Goal: Task Accomplishment & Management: Manage account settings

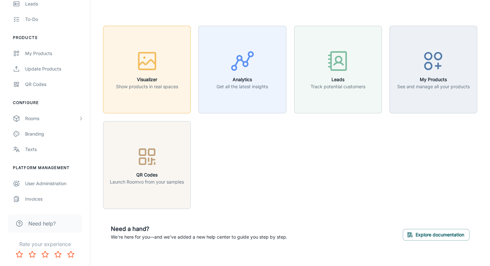
click at [130, 56] on div "button" at bounding box center [147, 62] width 62 height 27
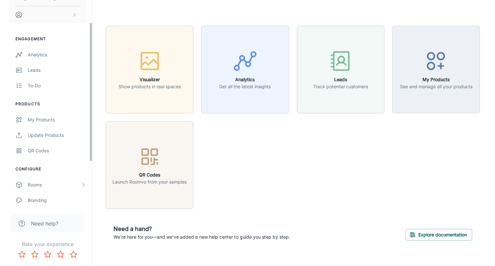
scroll to position [33, 0]
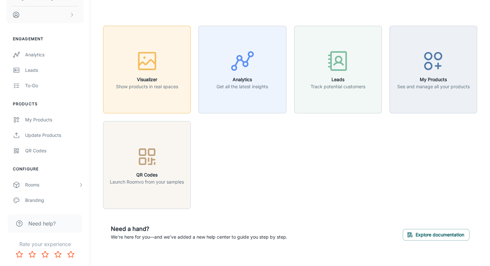
click at [149, 56] on icon "button" at bounding box center [147, 61] width 24 height 24
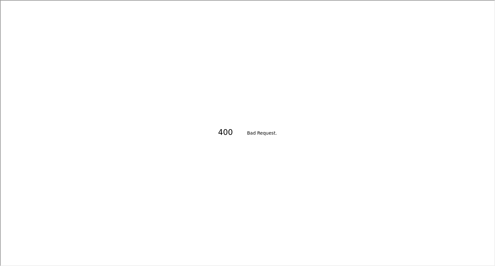
scroll to position [0, 0]
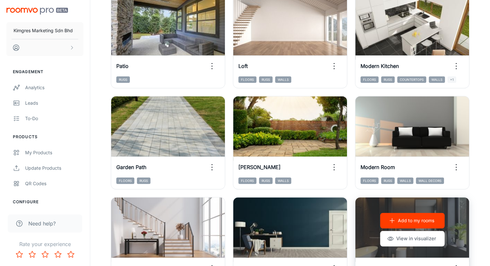
scroll to position [306, 0]
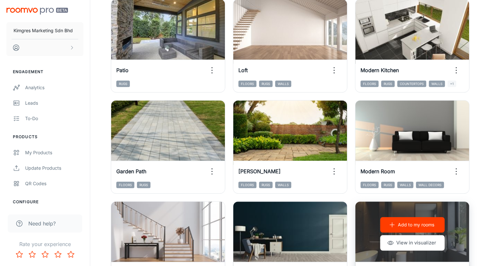
click at [355, 202] on div "Add to my rooms View in visualizer" at bounding box center [412, 234] width 114 height 64
click at [359, 202] on div "Add to my rooms View in visualizer" at bounding box center [412, 234] width 114 height 64
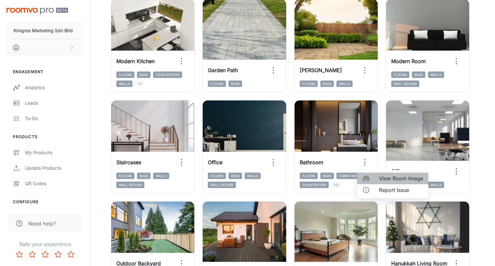
click at [389, 179] on span "View Room Image" at bounding box center [401, 179] width 44 height 8
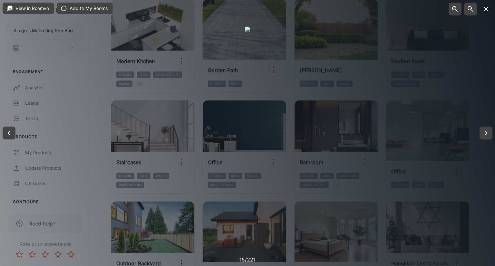
click at [483, 9] on icon "button" at bounding box center [486, 9] width 8 height 8
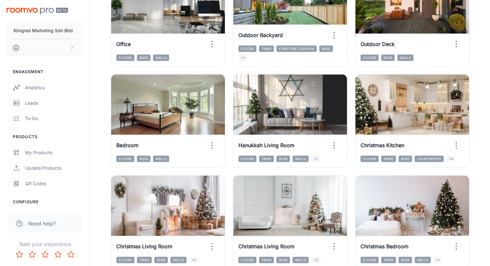
scroll to position [692, 0]
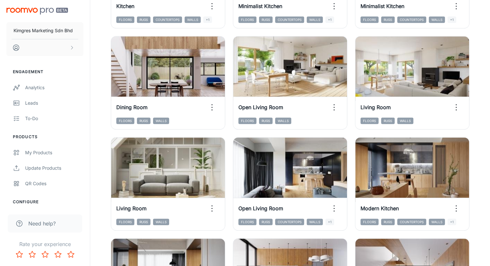
scroll to position [338, 0]
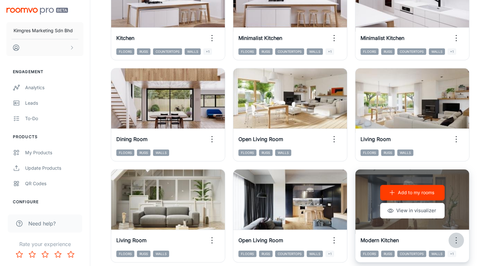
click at [451, 235] on icon "button" at bounding box center [456, 240] width 10 height 10
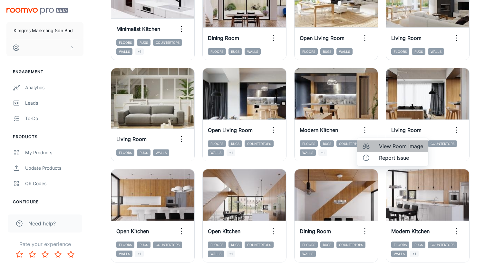
click at [386, 146] on span "View Room Image" at bounding box center [401, 146] width 44 height 8
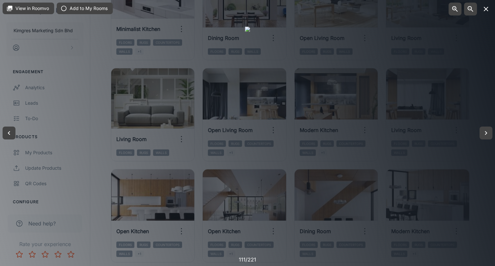
click at [485, 7] on icon "button" at bounding box center [486, 9] width 8 height 8
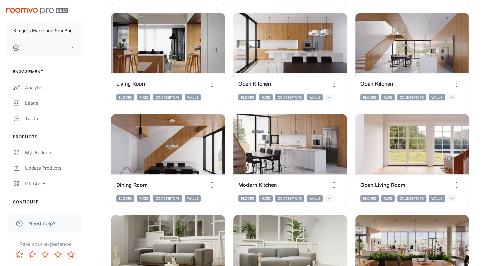
scroll to position [692, 0]
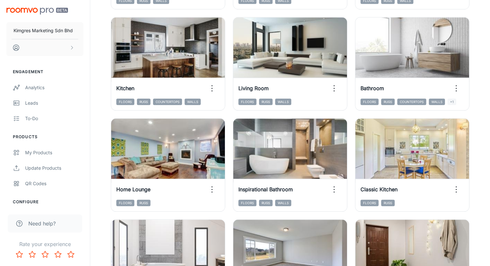
drag, startPoint x: 457, startPoint y: 231, endPoint x: 459, endPoint y: 228, distance: 3.5
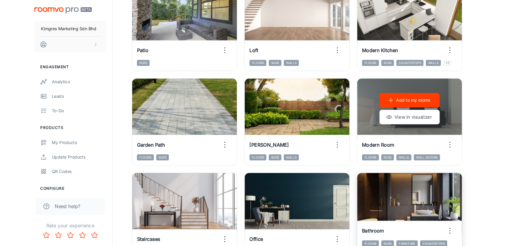
scroll to position [483, 0]
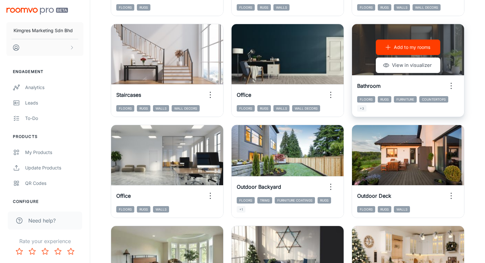
click at [454, 50] on div "Add to my rooms View in visualizer" at bounding box center [408, 56] width 112 height 64
click at [456, 87] on icon "button" at bounding box center [451, 86] width 10 height 10
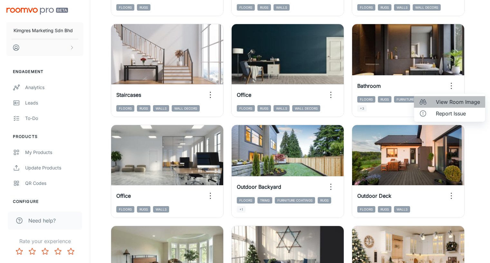
click at [449, 102] on span "View Room Image" at bounding box center [458, 102] width 44 height 8
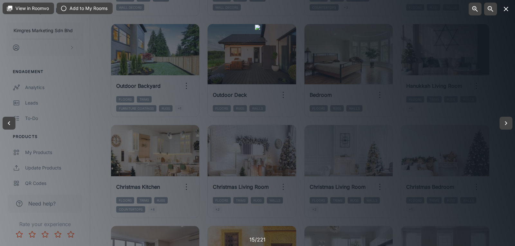
click at [494, 10] on icon "button" at bounding box center [506, 9] width 5 height 5
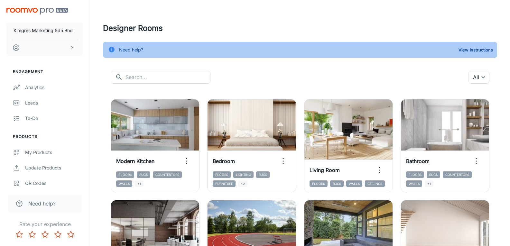
scroll to position [100, 0]
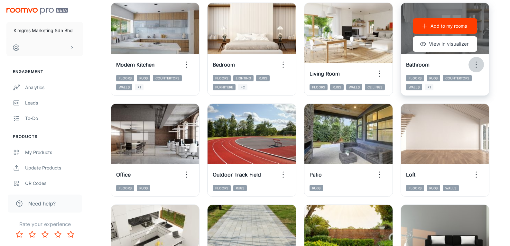
click at [480, 64] on icon "button" at bounding box center [476, 65] width 10 height 10
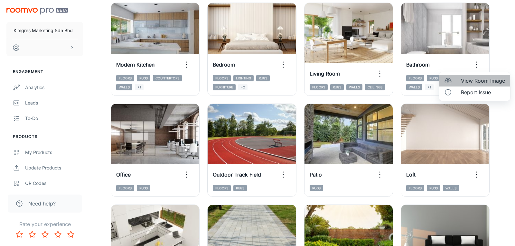
click at [483, 81] on span "View Room Image" at bounding box center [483, 81] width 44 height 8
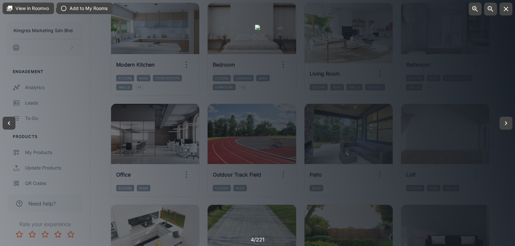
click at [494, 50] on div at bounding box center [257, 123] width 515 height 246
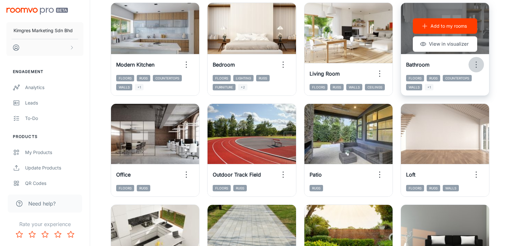
click at [477, 64] on icon "button" at bounding box center [476, 65] width 10 height 10
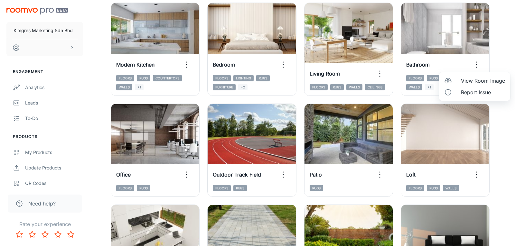
click at [477, 81] on span "View Room Image" at bounding box center [483, 81] width 44 height 8
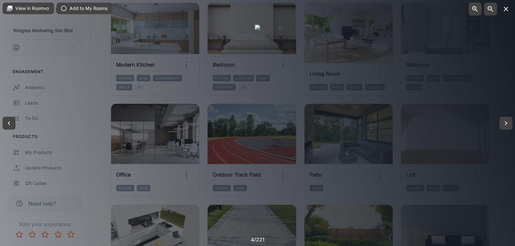
click at [494, 8] on icon "button" at bounding box center [506, 9] width 8 height 8
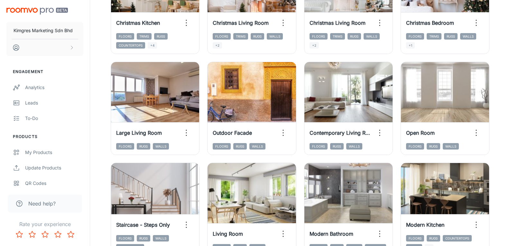
scroll to position [712, 0]
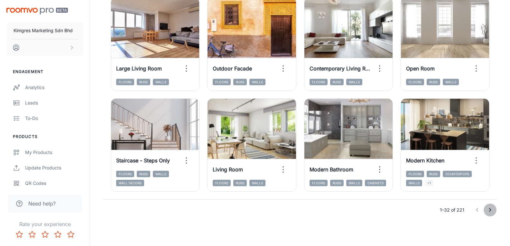
click at [492, 210] on icon "Go to next page" at bounding box center [491, 210] width 8 height 8
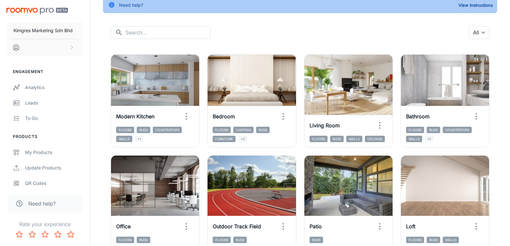
scroll to position [97, 0]
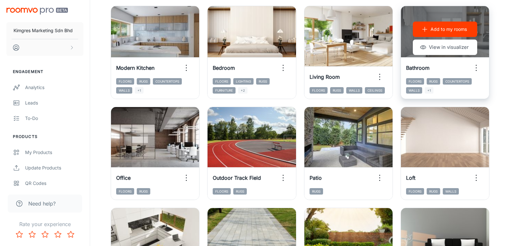
click at [439, 29] on p "Add to my rooms" at bounding box center [449, 29] width 36 height 7
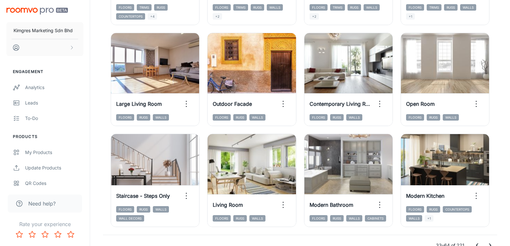
scroll to position [712, 0]
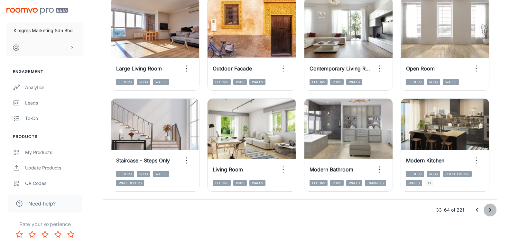
drag, startPoint x: 489, startPoint y: 207, endPoint x: 494, endPoint y: 211, distance: 5.9
click at [489, 207] on icon "Go to next page" at bounding box center [491, 210] width 8 height 8
click at [491, 211] on icon "Go to next page" at bounding box center [491, 210] width 8 height 8
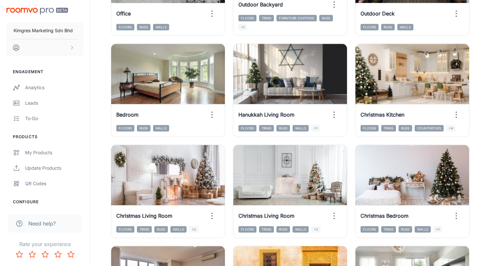
scroll to position [692, 0]
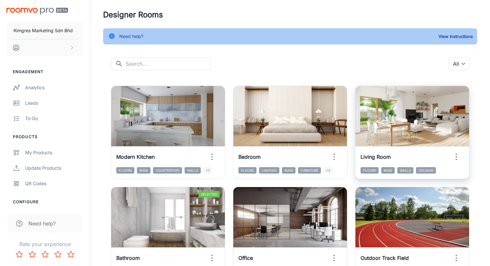
scroll to position [32, 0]
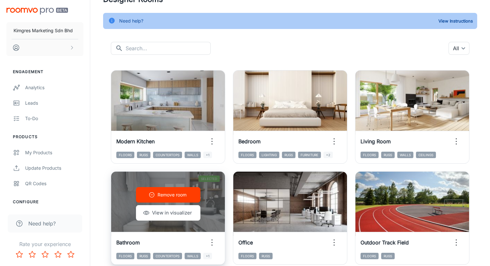
click at [217, 237] on icon "button" at bounding box center [212, 242] width 10 height 10
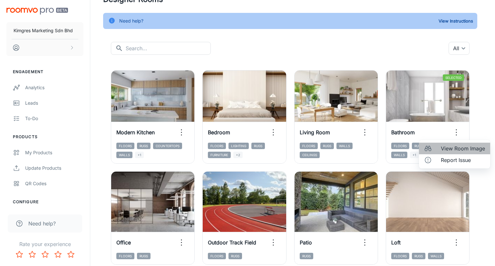
click at [459, 150] on span "View Room Image" at bounding box center [462, 149] width 44 height 8
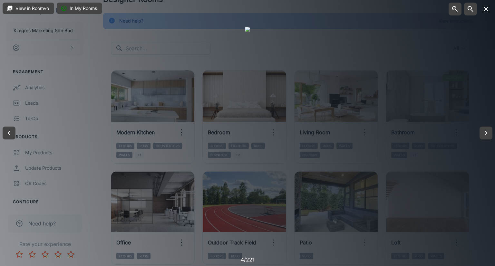
click at [484, 12] on icon "button" at bounding box center [486, 9] width 8 height 8
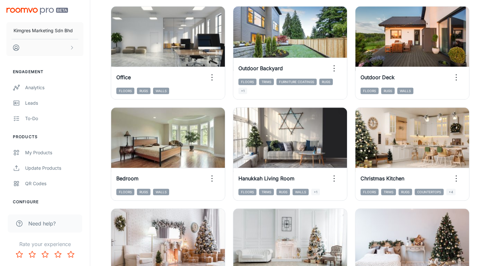
scroll to position [676, 0]
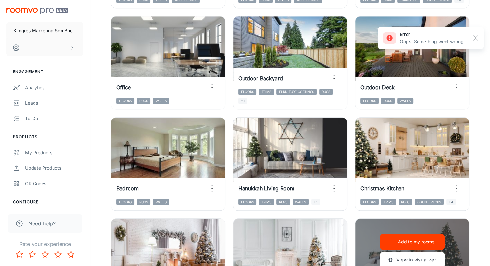
scroll to position [692, 0]
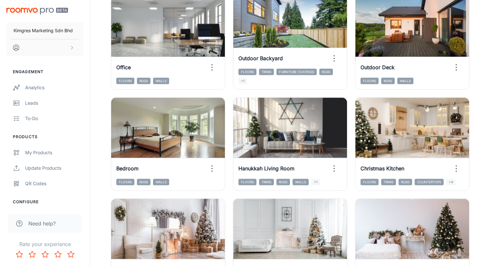
scroll to position [692, 0]
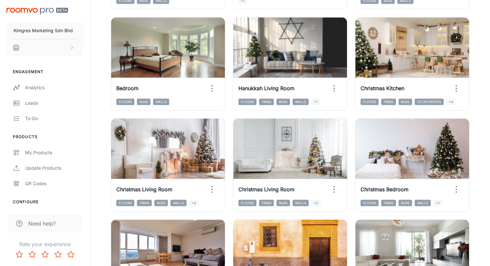
drag, startPoint x: 468, startPoint y: 231, endPoint x: 492, endPoint y: 218, distance: 26.8
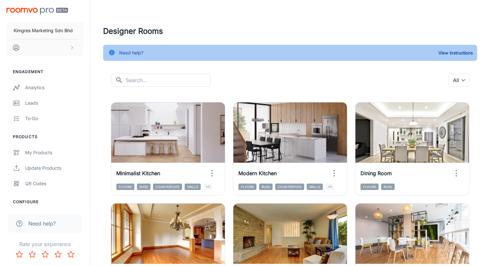
scroll to position [0, 0]
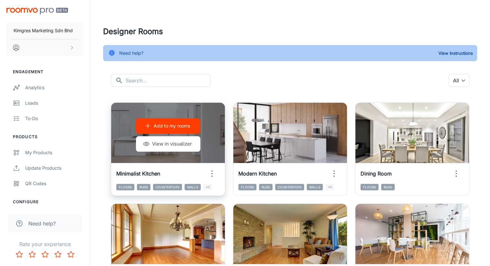
click at [207, 168] on icon "button" at bounding box center [212, 173] width 10 height 10
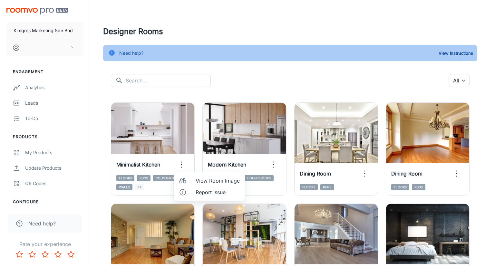
click at [214, 183] on span "View Room Image" at bounding box center [217, 181] width 44 height 8
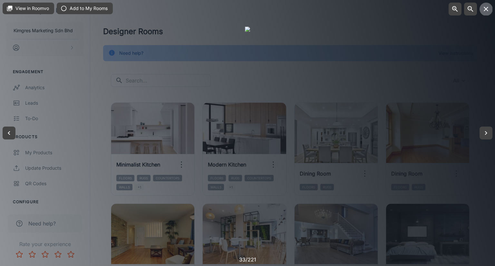
click at [486, 5] on icon "button" at bounding box center [486, 9] width 8 height 8
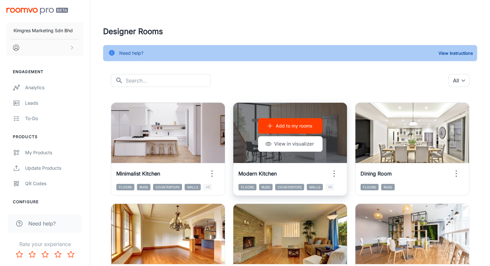
click at [329, 168] on icon "button" at bounding box center [334, 173] width 10 height 10
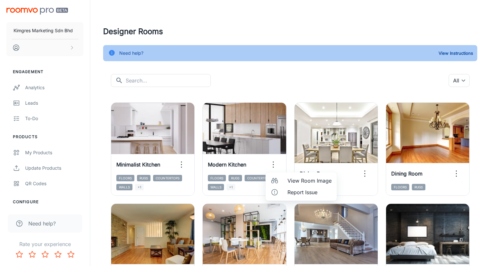
click at [306, 181] on span "View Room Image" at bounding box center [309, 181] width 44 height 8
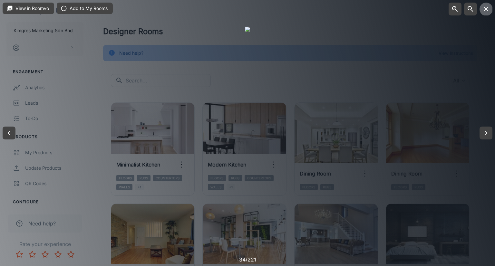
click at [486, 6] on icon "button" at bounding box center [486, 9] width 8 height 8
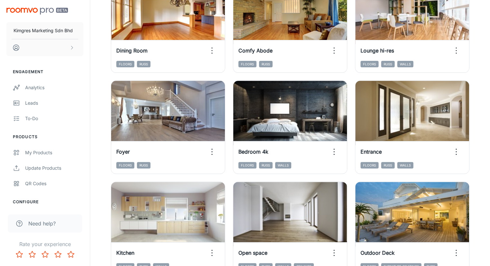
scroll to position [225, 0]
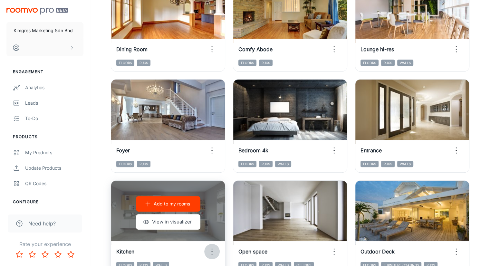
click at [217, 246] on icon "button" at bounding box center [212, 251] width 10 height 10
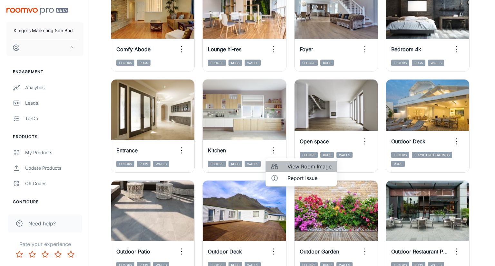
click at [295, 167] on span "View Room Image" at bounding box center [309, 167] width 44 height 8
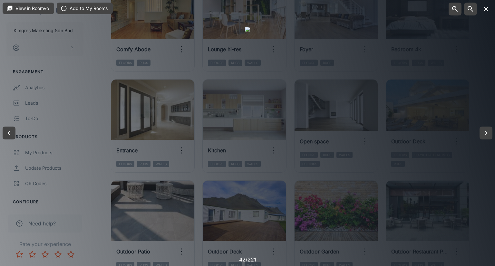
click at [486, 6] on icon "button" at bounding box center [486, 9] width 8 height 8
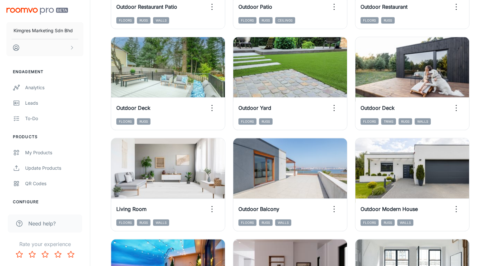
scroll to position [676, 0]
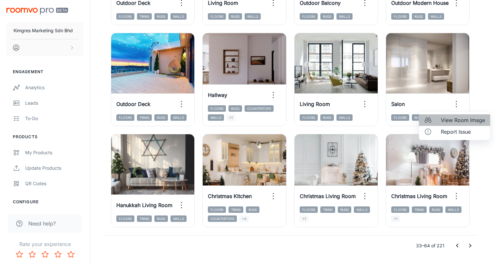
click at [458, 120] on span "View Room Image" at bounding box center [462, 120] width 44 height 8
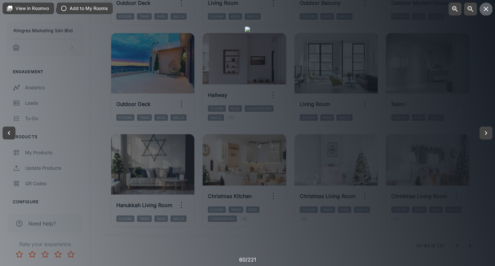
click at [485, 9] on icon "button" at bounding box center [485, 9] width 5 height 5
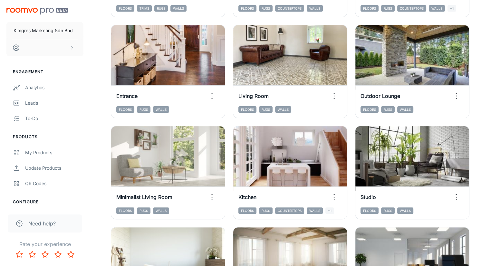
scroll to position [193, 0]
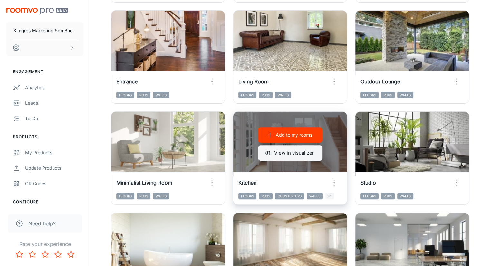
click at [322, 145] on button "View in visualizer" at bounding box center [290, 152] width 64 height 15
click at [339, 177] on icon "button" at bounding box center [334, 182] width 10 height 10
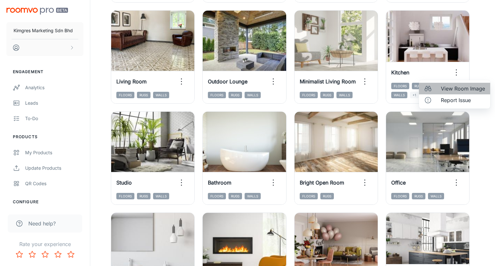
click at [456, 90] on span "View Room Image" at bounding box center [462, 89] width 44 height 8
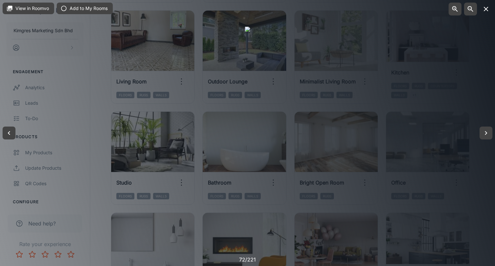
click at [485, 9] on icon "button" at bounding box center [486, 9] width 8 height 8
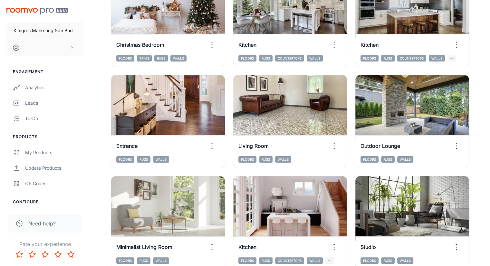
scroll to position [64, 0]
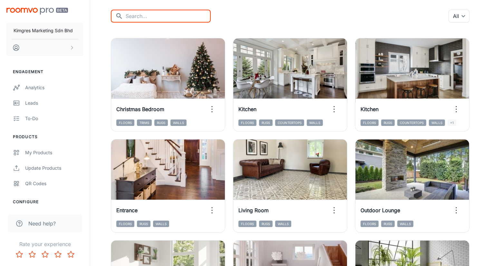
click at [147, 16] on input "text" at bounding box center [168, 16] width 85 height 13
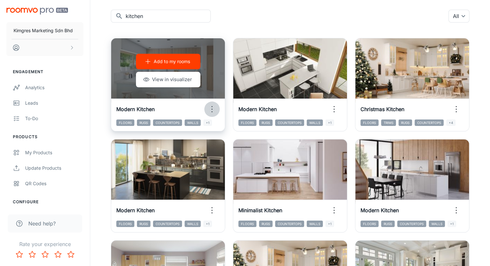
click at [207, 105] on icon "button" at bounding box center [212, 109] width 10 height 10
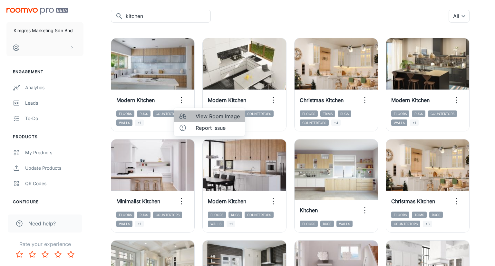
click at [209, 117] on span "View Room Image" at bounding box center [217, 116] width 44 height 8
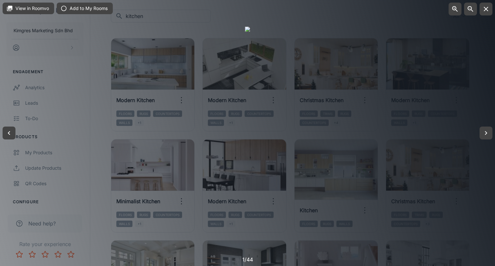
click at [487, 11] on icon "button" at bounding box center [485, 9] width 5 height 5
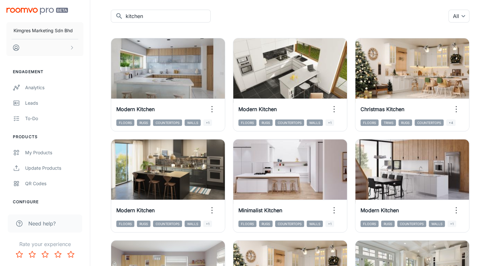
scroll to position [129, 0]
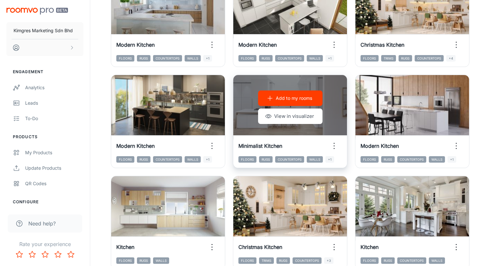
click at [329, 141] on icon "button" at bounding box center [334, 146] width 10 height 10
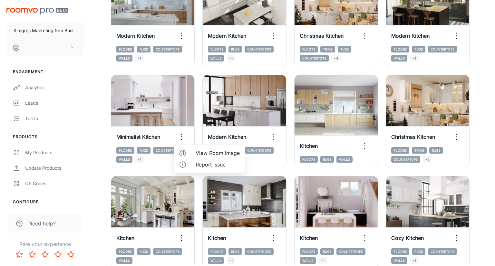
click at [473, 166] on div at bounding box center [247, 133] width 495 height 266
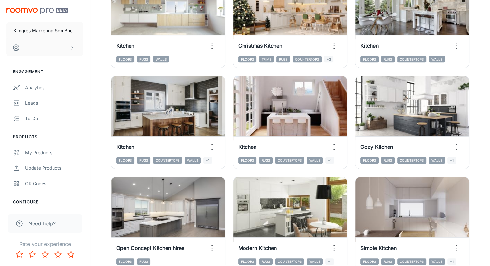
scroll to position [354, 0]
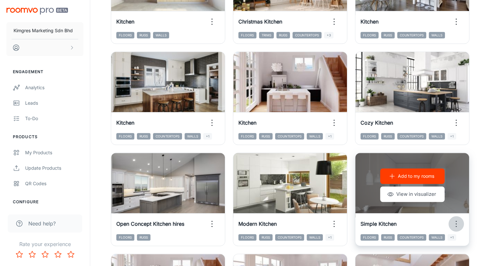
click at [451, 219] on icon "button" at bounding box center [456, 224] width 10 height 10
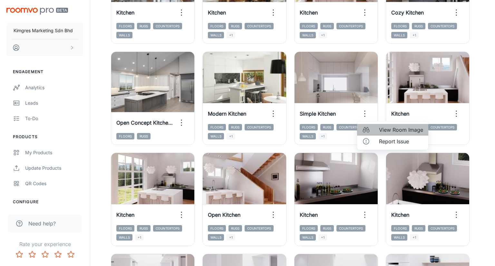
click at [393, 131] on span "View Room Image" at bounding box center [401, 130] width 44 height 8
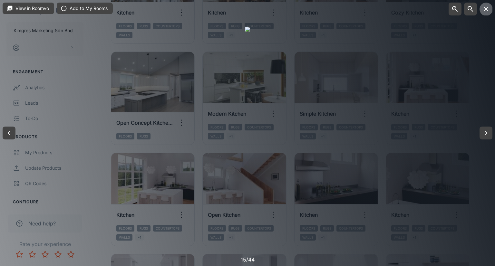
click at [485, 8] on icon "button" at bounding box center [486, 9] width 8 height 8
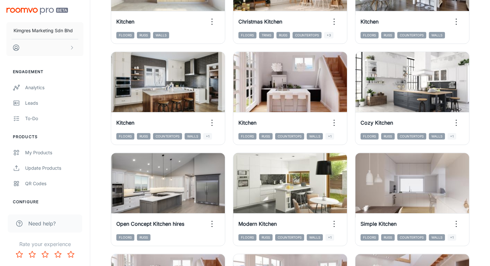
scroll to position [386, 0]
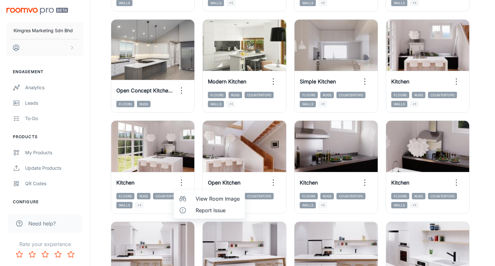
click at [206, 195] on span "View Room Image" at bounding box center [217, 199] width 44 height 8
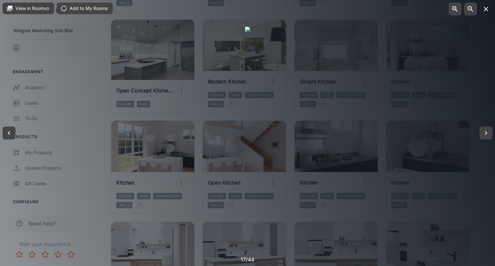
click at [485, 9] on icon "button" at bounding box center [485, 9] width 5 height 5
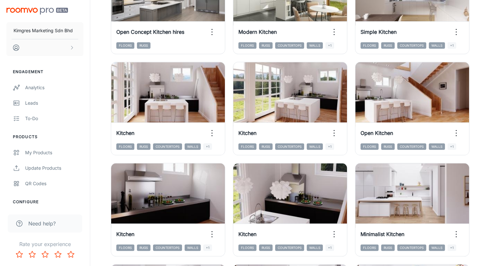
scroll to position [547, 0]
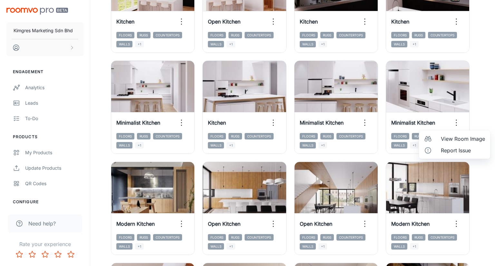
click at [456, 140] on span "View Room Image" at bounding box center [462, 139] width 44 height 8
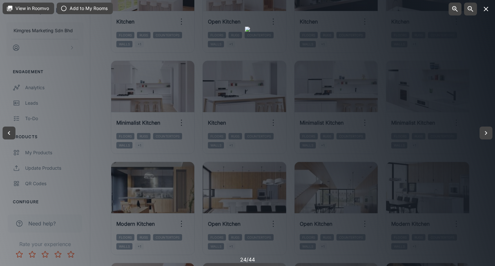
click at [488, 5] on icon "button" at bounding box center [486, 9] width 8 height 8
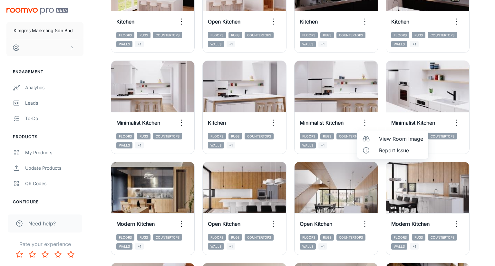
click at [389, 141] on span "View Room Image" at bounding box center [401, 139] width 44 height 8
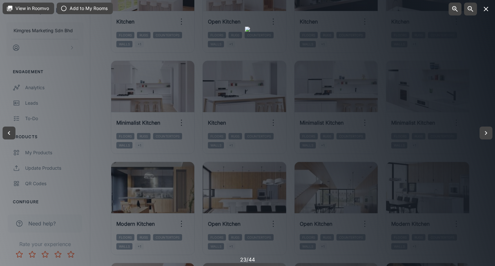
click at [487, 8] on icon "button" at bounding box center [486, 9] width 8 height 8
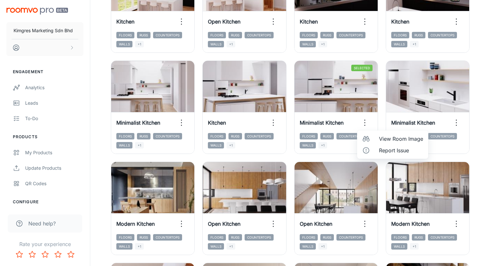
click at [393, 139] on span "View Room Image" at bounding box center [401, 139] width 44 height 8
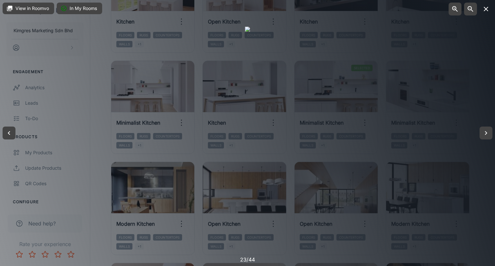
click at [484, 10] on icon "button" at bounding box center [485, 9] width 5 height 5
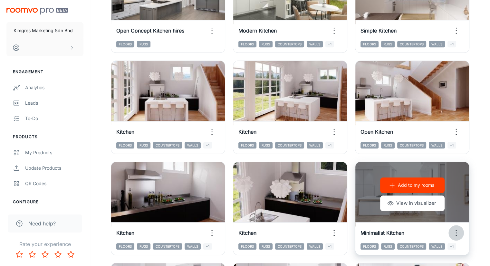
click at [456, 232] on circle "button" at bounding box center [456, 232] width 1 height 1
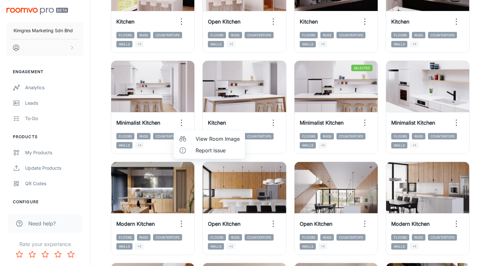
click at [218, 139] on span "View Room Image" at bounding box center [217, 139] width 44 height 8
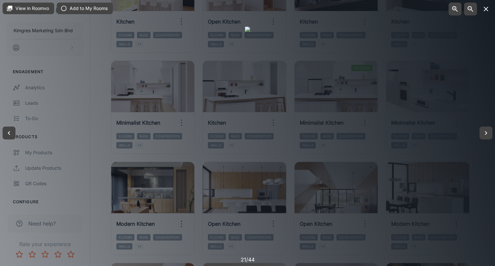
click at [484, 12] on icon "button" at bounding box center [486, 9] width 8 height 8
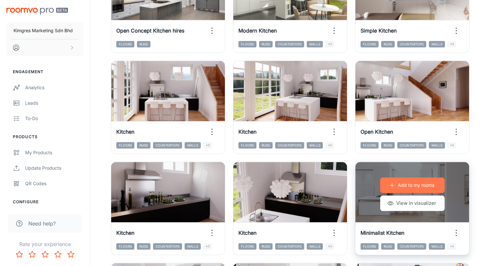
click at [398, 182] on p "Add to my rooms" at bounding box center [416, 185] width 36 height 7
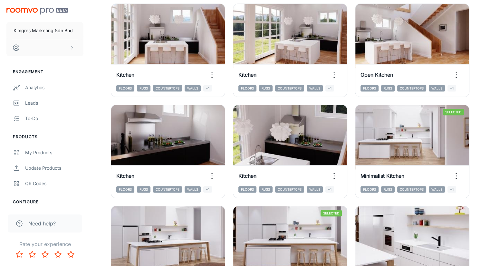
scroll to position [612, 0]
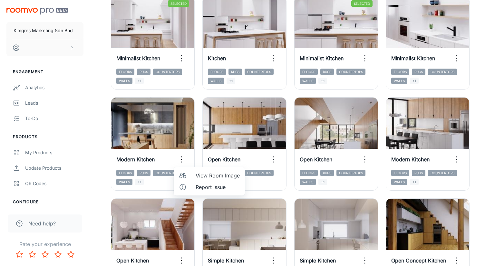
click at [221, 173] on span "View Room Image" at bounding box center [217, 176] width 44 height 8
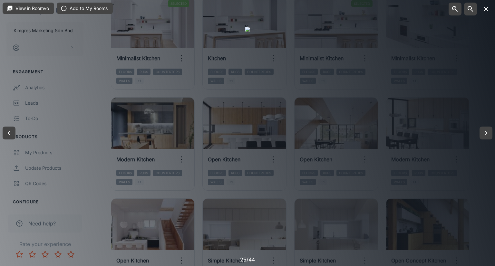
click at [487, 8] on icon "button" at bounding box center [486, 9] width 8 height 8
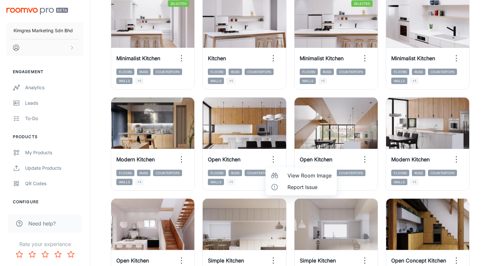
click at [293, 176] on span "View Room Image" at bounding box center [309, 176] width 44 height 8
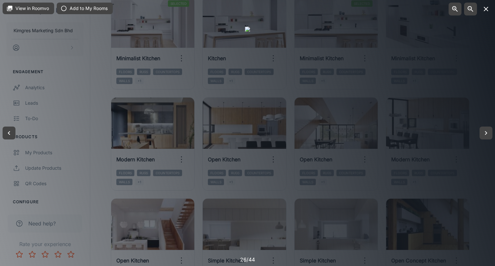
click at [486, 12] on icon "button" at bounding box center [486, 9] width 8 height 8
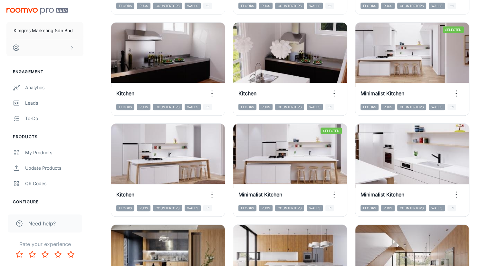
scroll to position [692, 0]
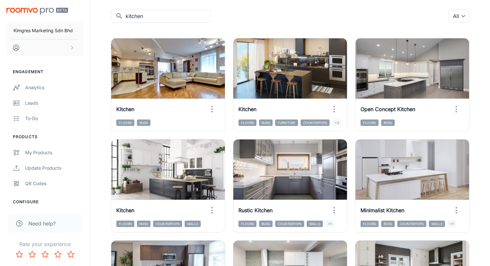
scroll to position [129, 0]
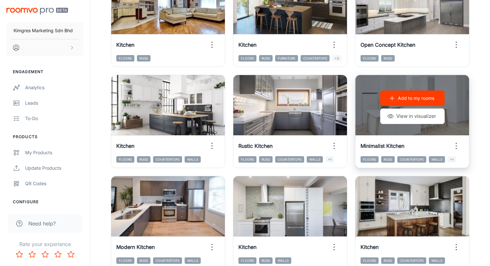
click at [451, 141] on icon "button" at bounding box center [456, 146] width 10 height 10
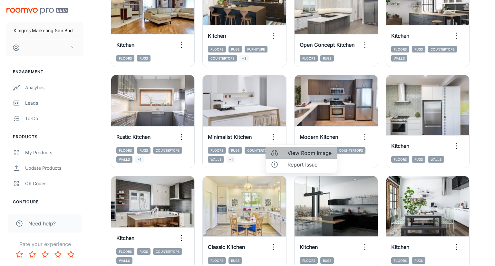
click at [294, 155] on span "View Room Image" at bounding box center [309, 153] width 44 height 8
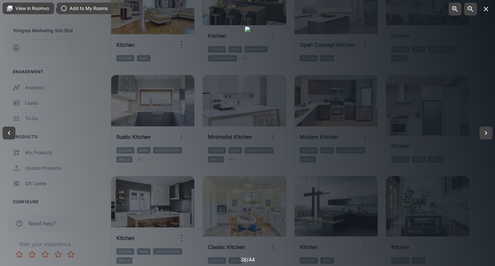
click at [483, 5] on button "button" at bounding box center [485, 9] width 13 height 13
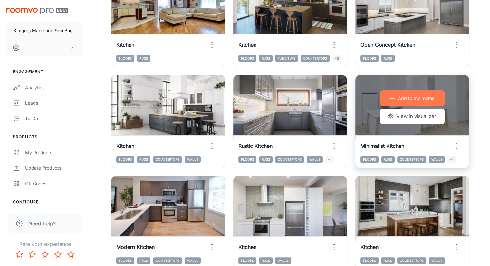
click at [398, 99] on p "Add to my rooms" at bounding box center [416, 98] width 36 height 7
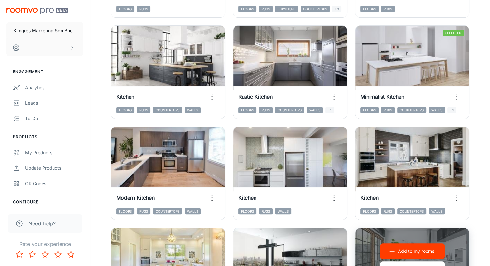
scroll to position [186, 0]
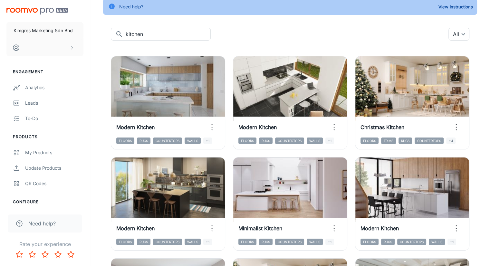
scroll to position [0, 0]
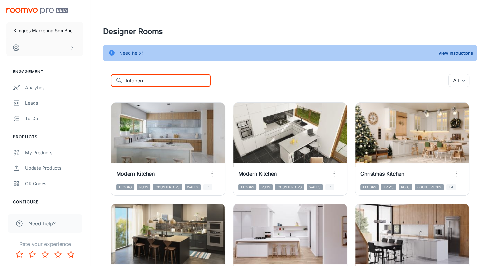
click at [156, 78] on input "kitchen" at bounding box center [168, 80] width 85 height 13
drag, startPoint x: 93, startPoint y: 81, endPoint x: 73, endPoint y: 81, distance: 20.3
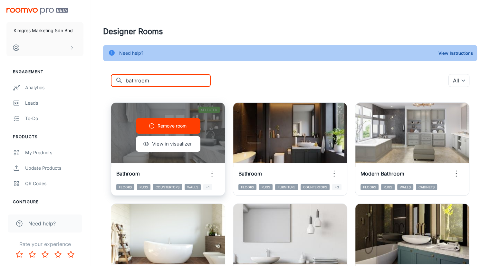
click at [207, 168] on icon "button" at bounding box center [212, 173] width 10 height 10
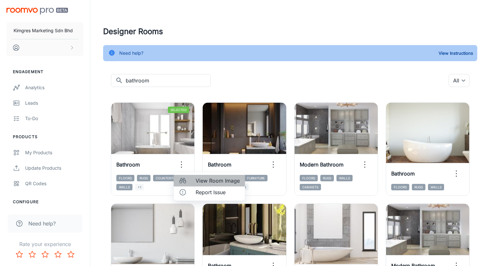
click at [213, 180] on span "View Room Image" at bounding box center [217, 181] width 44 height 8
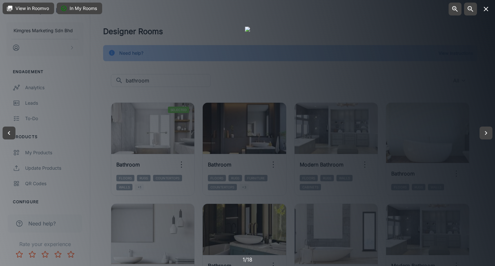
click at [491, 12] on button "button" at bounding box center [485, 9] width 13 height 13
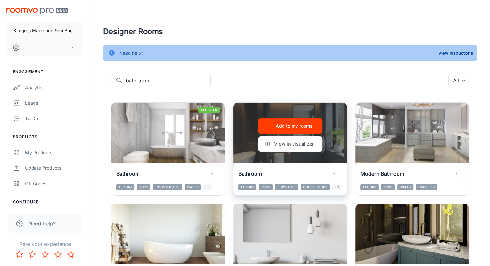
click at [259, 131] on button "Add to my rooms" at bounding box center [290, 125] width 64 height 15
click at [329, 168] on icon "button" at bounding box center [334, 173] width 10 height 10
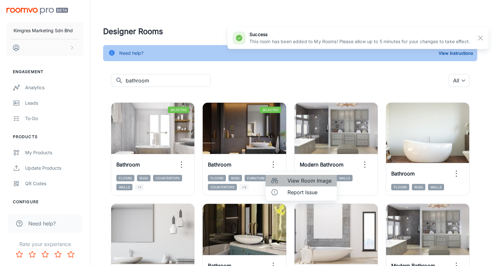
click at [312, 183] on span "View Room Image" at bounding box center [309, 181] width 44 height 8
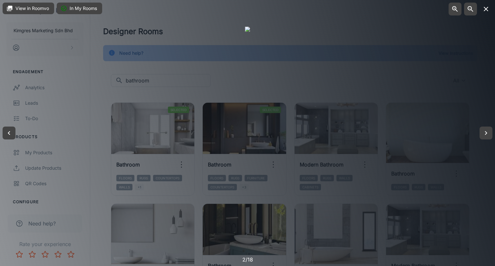
click at [483, 9] on icon "button" at bounding box center [486, 9] width 8 height 8
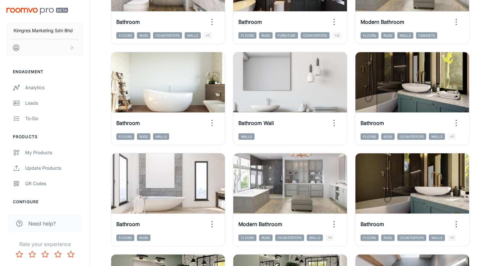
scroll to position [161, 0]
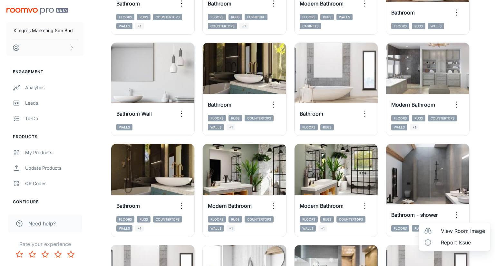
click at [460, 232] on span "View Room Image" at bounding box center [462, 231] width 44 height 8
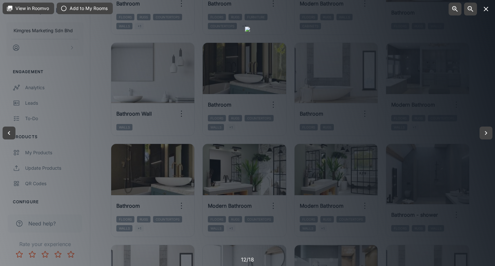
click at [484, 7] on icon "button" at bounding box center [486, 9] width 8 height 8
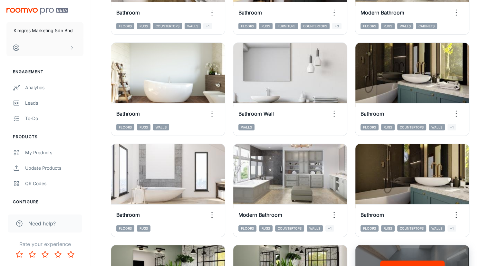
click at [434, 265] on p "Add to my rooms" at bounding box center [416, 268] width 36 height 7
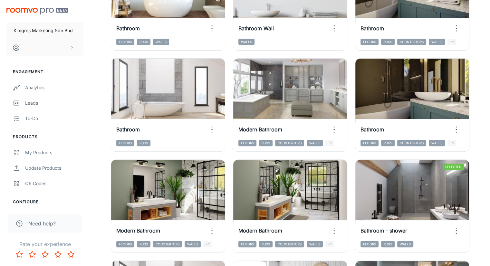
scroll to position [258, 0]
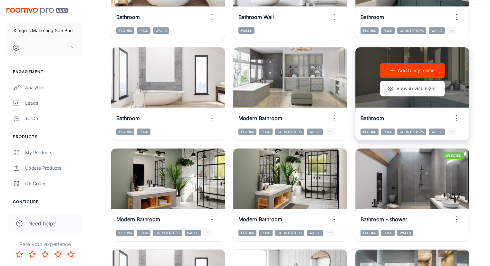
click at [451, 113] on icon "button" at bounding box center [456, 118] width 10 height 10
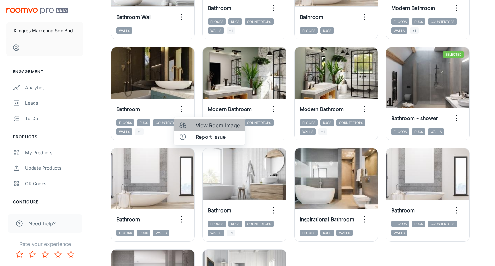
click at [202, 128] on span "View Room Image" at bounding box center [217, 125] width 44 height 8
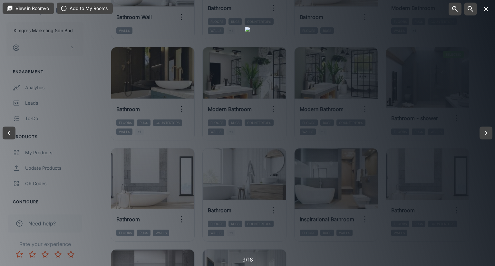
click at [486, 13] on icon "button" at bounding box center [486, 9] width 8 height 8
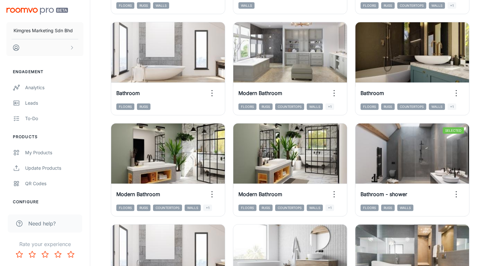
scroll to position [322, 0]
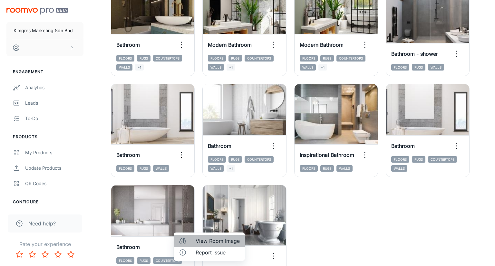
click at [194, 239] on li "View Room Image" at bounding box center [209, 241] width 71 height 12
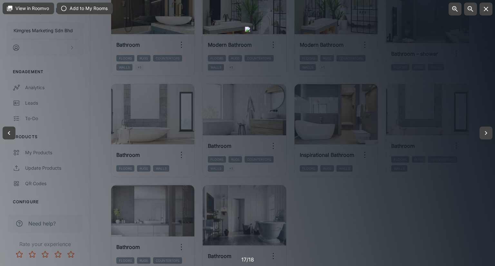
click at [485, 9] on icon "button" at bounding box center [485, 9] width 5 height 5
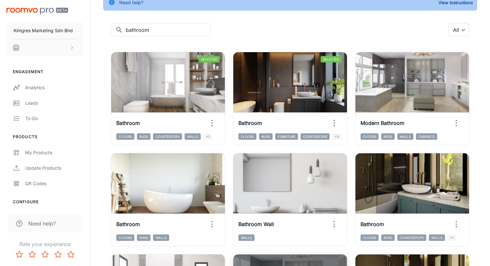
scroll to position [0, 0]
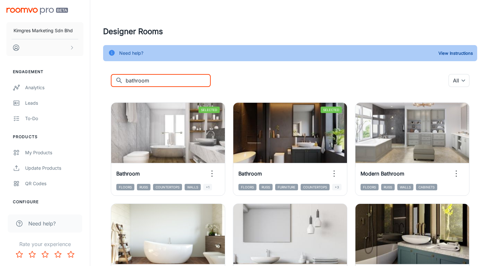
drag, startPoint x: 103, startPoint y: 75, endPoint x: 50, endPoint y: 78, distance: 53.5
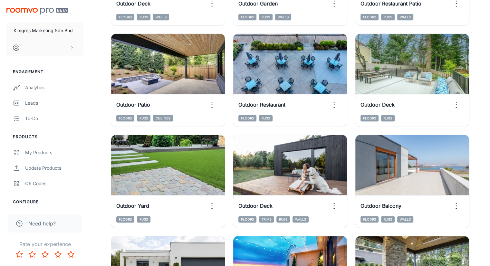
scroll to position [386, 0]
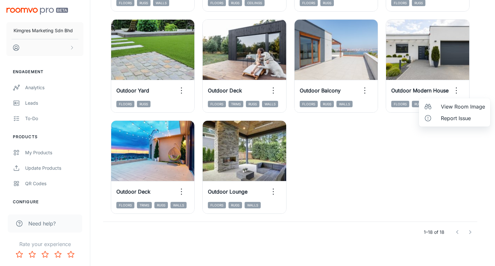
click at [451, 107] on span "View Room Image" at bounding box center [462, 107] width 44 height 8
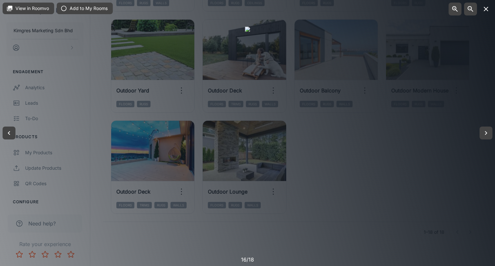
click at [483, 7] on icon "button" at bounding box center [486, 9] width 8 height 8
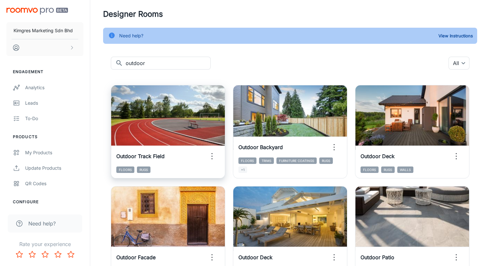
scroll to position [0, 0]
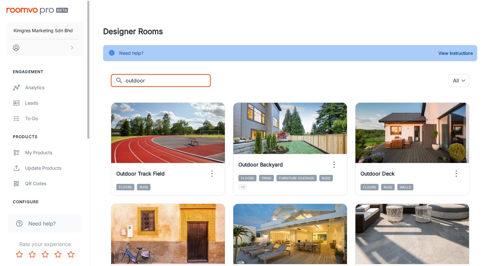
drag, startPoint x: 62, startPoint y: 75, endPoint x: 27, endPoint y: 74, distance: 34.5
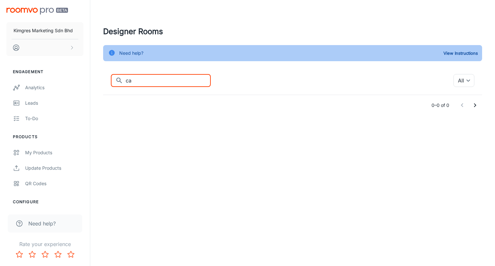
type input "c"
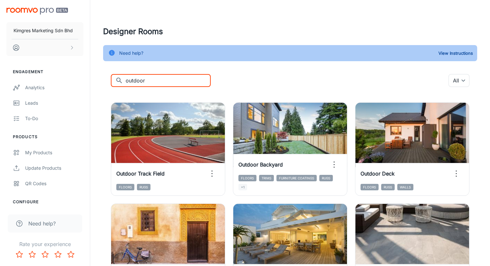
drag, startPoint x: 154, startPoint y: 83, endPoint x: 102, endPoint y: 78, distance: 52.4
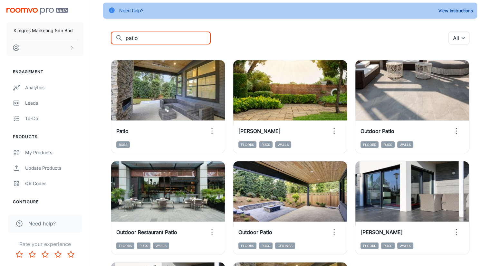
scroll to position [85, 0]
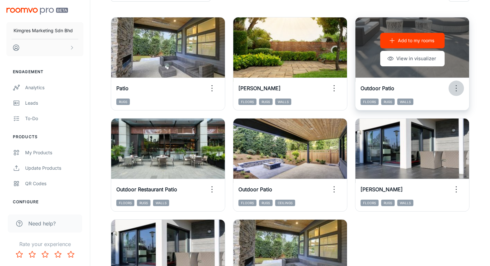
click at [451, 87] on icon "button" at bounding box center [456, 88] width 10 height 10
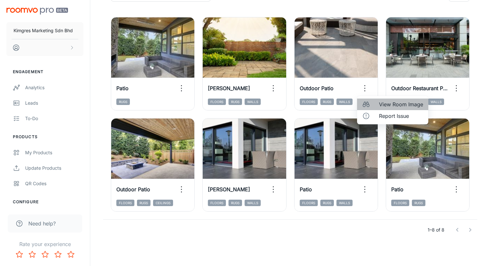
click at [396, 104] on span "View Room Image" at bounding box center [401, 104] width 44 height 8
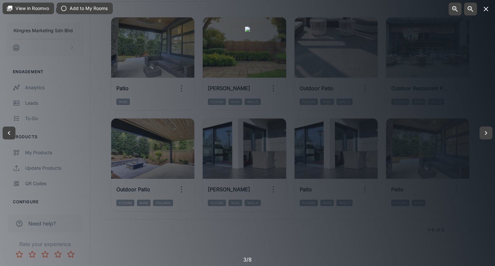
click at [485, 12] on icon "button" at bounding box center [486, 9] width 8 height 8
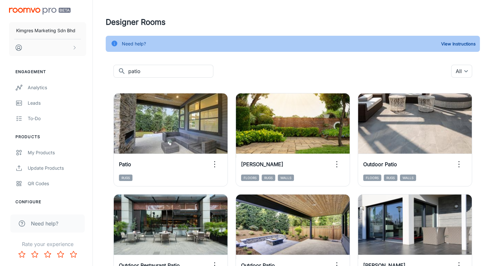
scroll to position [0, 0]
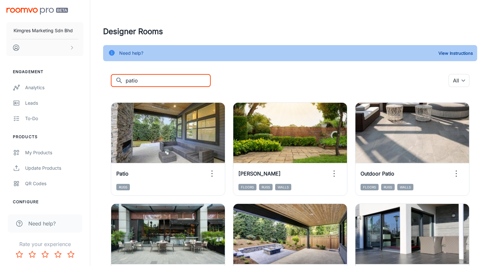
drag, startPoint x: 99, startPoint y: 80, endPoint x: 94, endPoint y: 80, distance: 4.8
click at [96, 80] on div "Designer Rooms Need help? View Instructions ​ patio ​ All ​ Add to my rooms Vie…" at bounding box center [289, 226] width 389 height 401
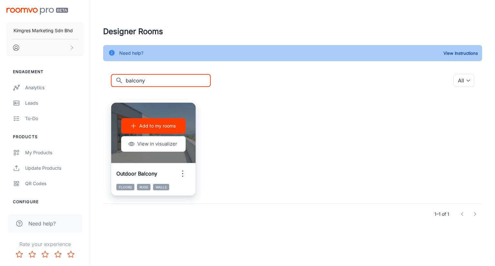
type input "balcony"
click at [180, 177] on icon "button" at bounding box center [182, 173] width 10 height 10
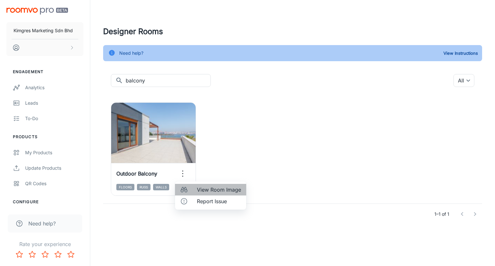
click at [206, 192] on span "View Room Image" at bounding box center [219, 190] width 44 height 8
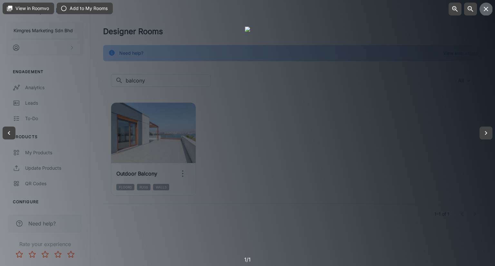
click at [487, 9] on icon "button" at bounding box center [486, 9] width 8 height 8
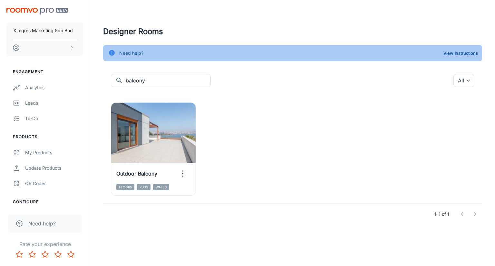
drag, startPoint x: 155, startPoint y: 80, endPoint x: 22, endPoint y: 77, distance: 132.7
click at [22, 77] on div "Kimgres Marketing Sdn Bhd Engagement Analytics Leads To-do Products My Products…" at bounding box center [247, 125] width 495 height 250
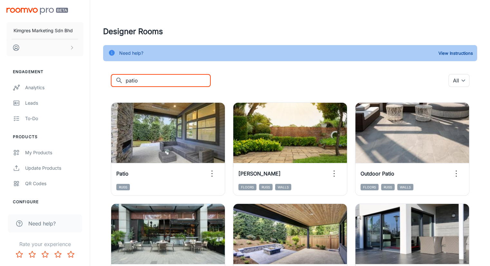
drag, startPoint x: 144, startPoint y: 80, endPoint x: 91, endPoint y: 77, distance: 52.9
click at [91, 80] on div "Designer Rooms Need help? View Instructions ​ patio ​ All ​ Add to my rooms Vie…" at bounding box center [290, 226] width 400 height 452
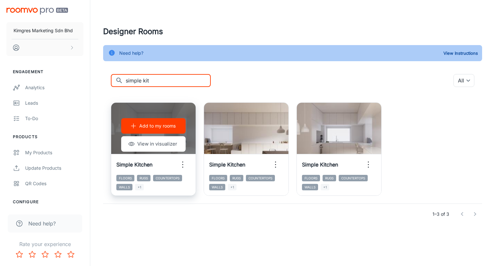
type input "simple kit"
click at [185, 164] on icon "button" at bounding box center [182, 164] width 10 height 10
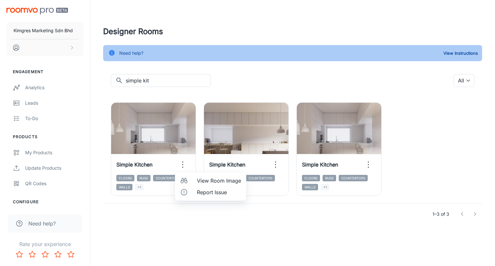
click at [213, 182] on span "View Room Image" at bounding box center [219, 181] width 44 height 8
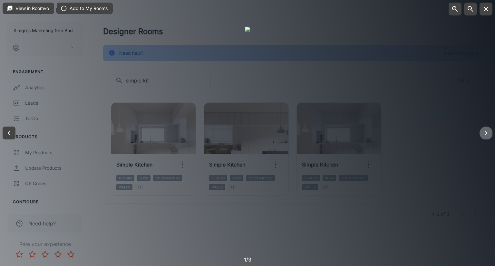
click at [483, 136] on icon "button" at bounding box center [486, 133] width 8 height 8
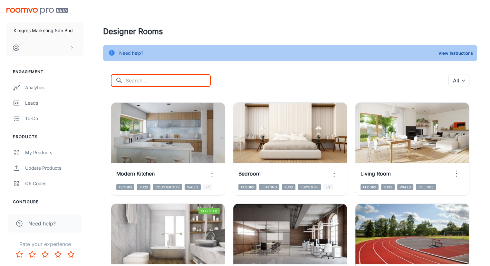
click at [158, 81] on input "text" at bounding box center [168, 80] width 85 height 13
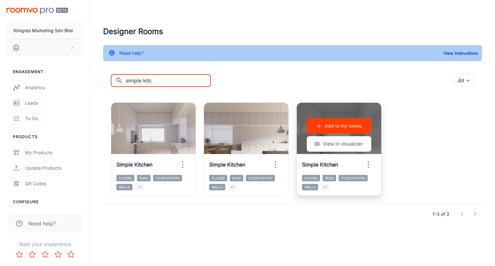
click at [370, 169] on icon "button" at bounding box center [368, 164] width 10 height 10
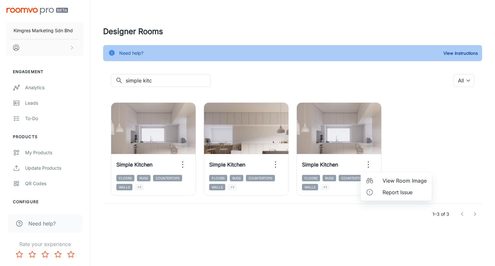
click at [394, 180] on span "View Room Image" at bounding box center [404, 181] width 44 height 8
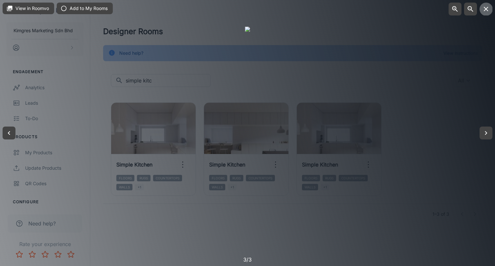
click at [484, 11] on icon "button" at bounding box center [486, 9] width 8 height 8
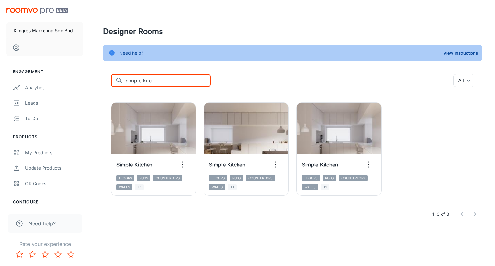
drag, startPoint x: 168, startPoint y: 83, endPoint x: 44, endPoint y: 71, distance: 124.9
click at [44, 71] on div "Kimgres Marketing Sdn Bhd Engagement Analytics Leads To-do Products My Products…" at bounding box center [247, 125] width 495 height 250
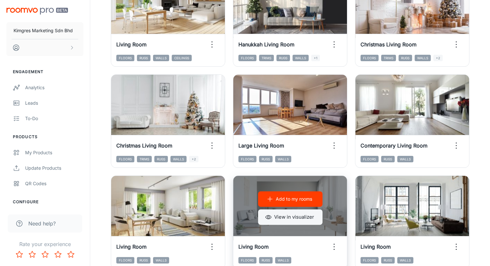
scroll to position [129, 0]
click at [339, 242] on icon "button" at bounding box center [334, 247] width 10 height 10
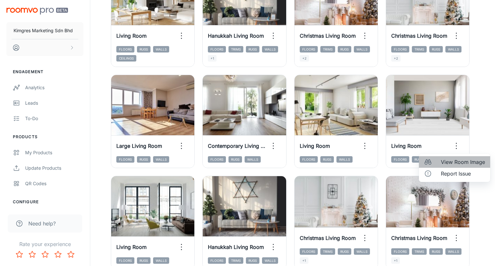
click at [459, 164] on span "View Room Image" at bounding box center [462, 162] width 44 height 8
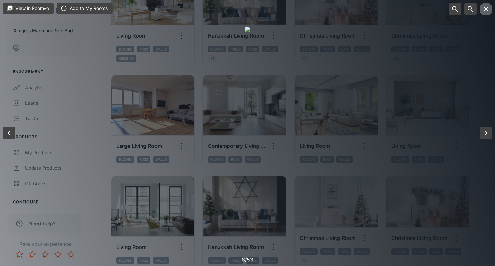
click at [489, 9] on icon "button" at bounding box center [486, 9] width 8 height 8
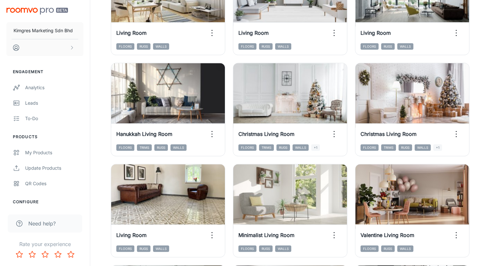
scroll to position [354, 0]
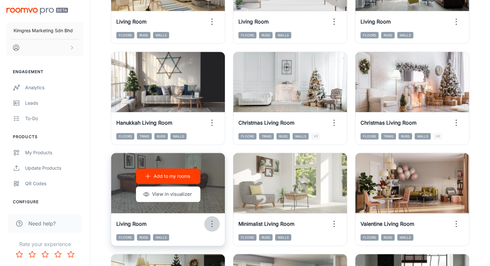
click at [207, 219] on icon "button" at bounding box center [212, 224] width 10 height 10
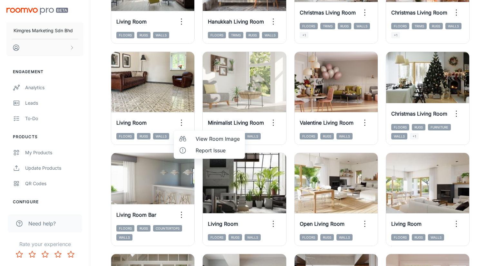
click at [201, 140] on span "View Room Image" at bounding box center [217, 139] width 44 height 8
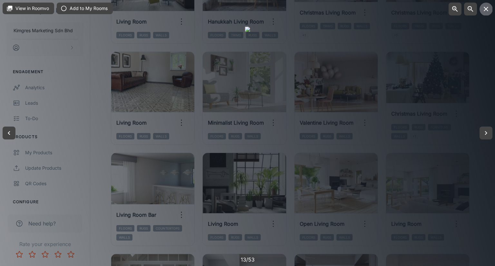
click at [485, 9] on icon "button" at bounding box center [485, 9] width 5 height 5
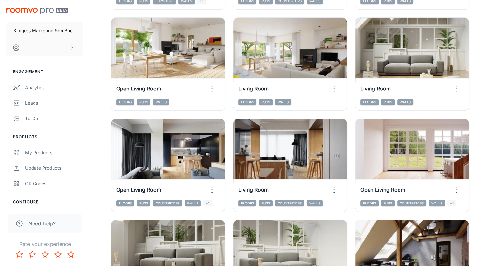
scroll to position [692, 0]
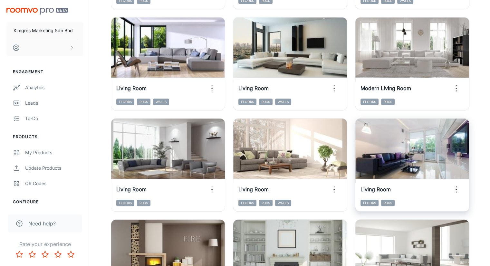
scroll to position [425, 0]
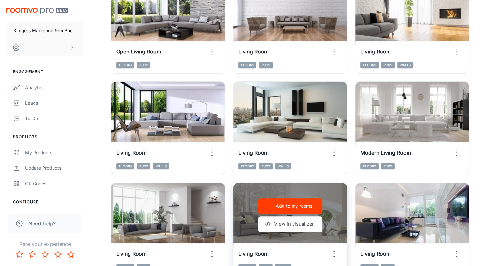
click at [329, 249] on icon "button" at bounding box center [334, 254] width 10 height 10
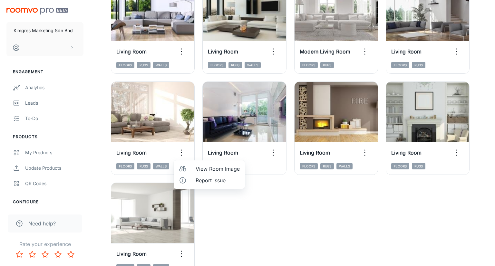
click at [213, 172] on span "View Room Image" at bounding box center [217, 169] width 44 height 8
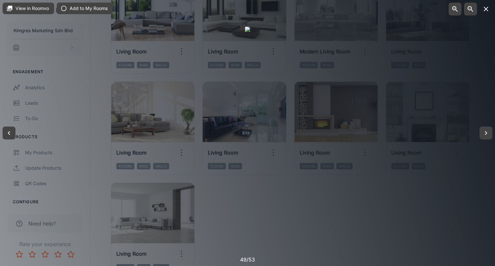
click at [486, 9] on icon "button" at bounding box center [485, 9] width 5 height 5
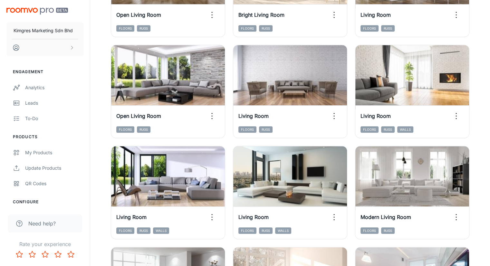
scroll to position [490, 0]
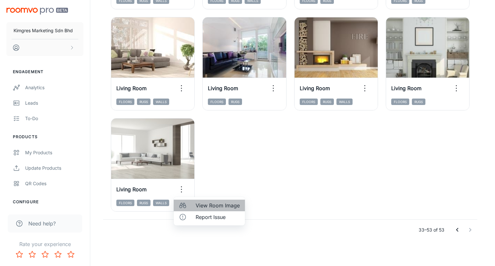
click at [207, 206] on span "View Room Image" at bounding box center [217, 206] width 44 height 8
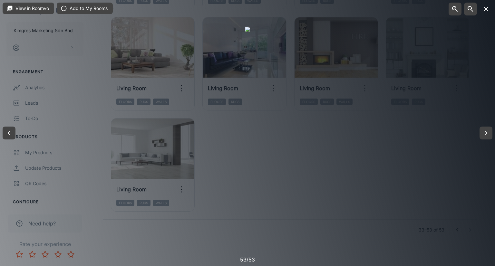
click at [486, 10] on icon "button" at bounding box center [486, 9] width 8 height 8
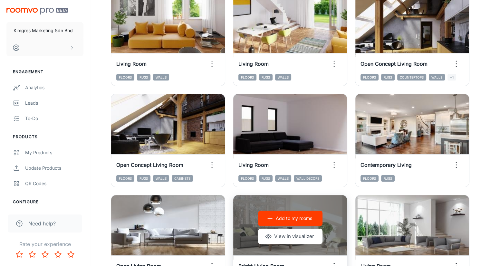
scroll to position [39, 0]
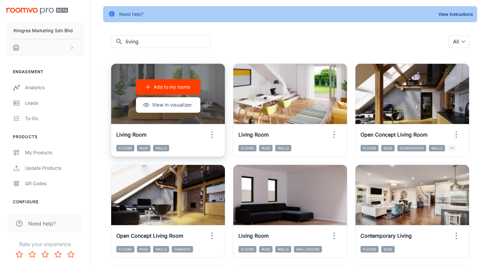
click at [207, 134] on icon "button" at bounding box center [212, 134] width 10 height 10
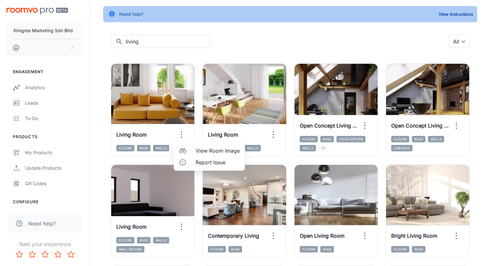
click at [218, 151] on span "View Room Image" at bounding box center [217, 151] width 44 height 8
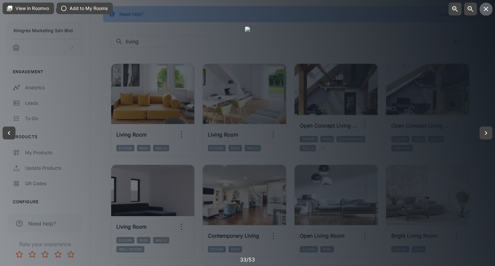
click at [485, 10] on icon "button" at bounding box center [486, 9] width 8 height 8
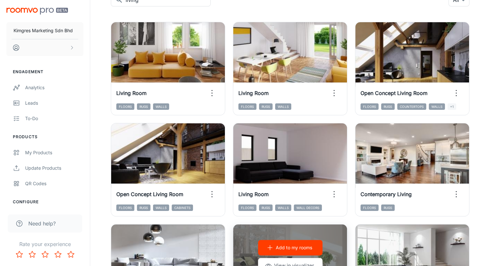
scroll to position [136, 0]
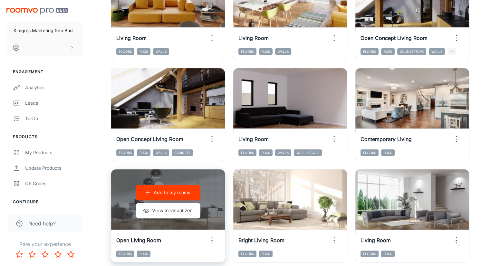
click at [217, 235] on icon "button" at bounding box center [212, 240] width 10 height 10
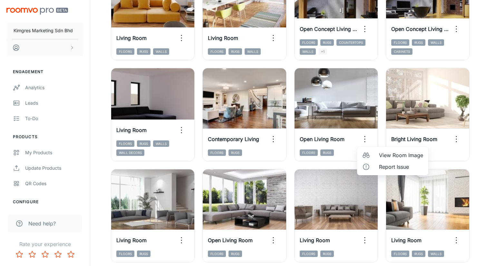
click at [392, 157] on span "View Room Image" at bounding box center [401, 155] width 44 height 8
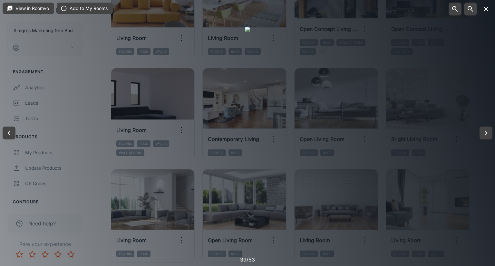
click at [486, 10] on icon "button" at bounding box center [486, 9] width 8 height 8
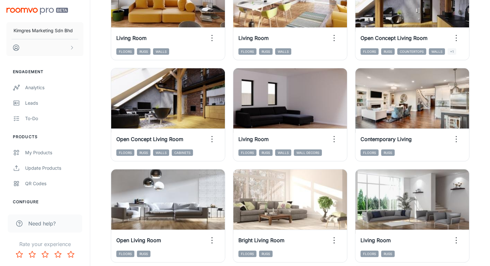
scroll to position [232, 0]
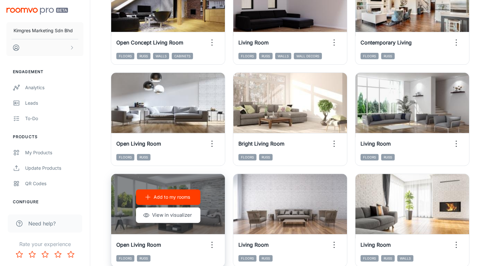
click at [217, 240] on icon "button" at bounding box center [212, 245] width 10 height 10
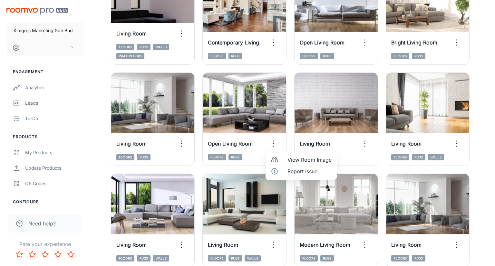
click at [300, 163] on span "View Room Image" at bounding box center [309, 160] width 44 height 8
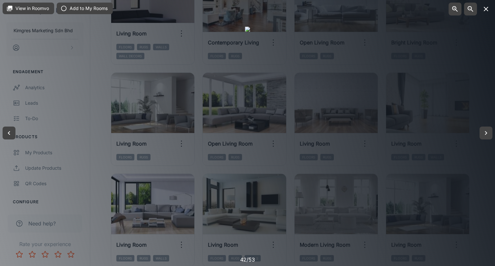
click at [487, 8] on icon "button" at bounding box center [486, 9] width 8 height 8
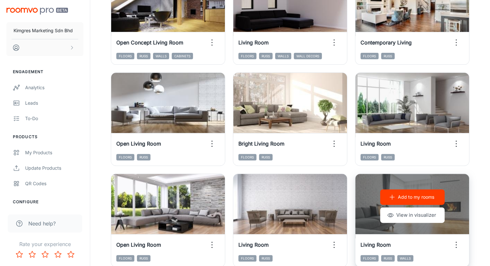
click at [456, 240] on icon "button" at bounding box center [456, 245] width 10 height 10
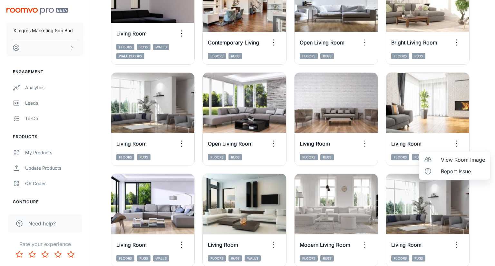
click at [462, 161] on span "View Room Image" at bounding box center [462, 160] width 44 height 8
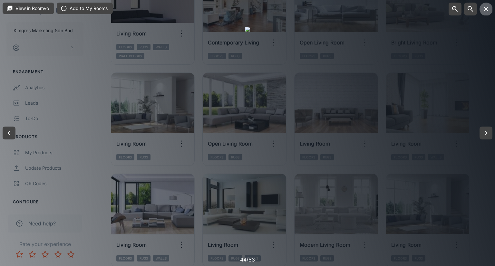
click at [485, 8] on icon "button" at bounding box center [485, 9] width 5 height 5
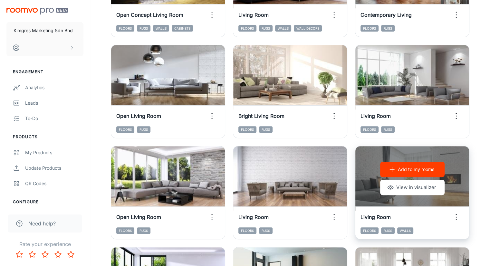
scroll to position [297, 0]
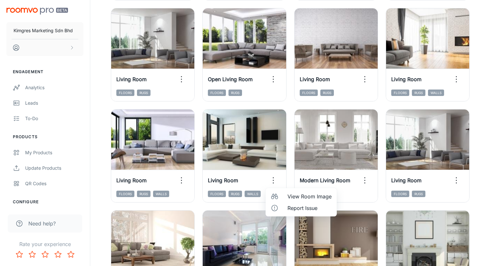
click at [294, 195] on span "View Room Image" at bounding box center [309, 197] width 44 height 8
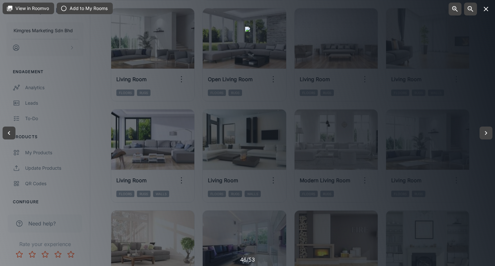
click at [485, 11] on icon "button" at bounding box center [486, 9] width 8 height 8
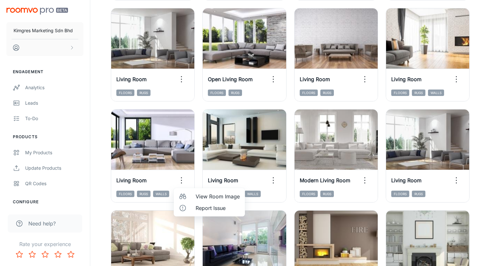
click at [203, 196] on span "View Room Image" at bounding box center [217, 197] width 44 height 8
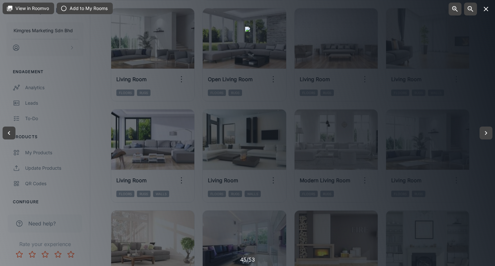
click at [491, 9] on button "button" at bounding box center [485, 9] width 13 height 13
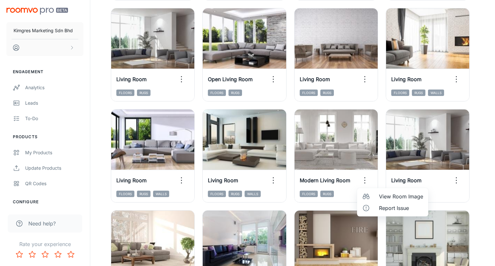
click at [459, 183] on div at bounding box center [247, 133] width 495 height 266
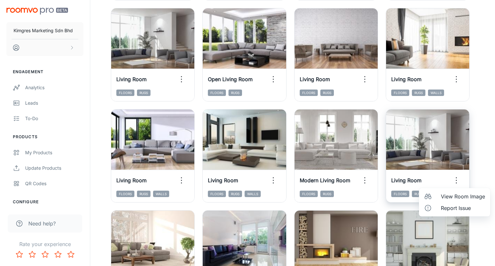
click at [456, 183] on div at bounding box center [247, 133] width 495 height 266
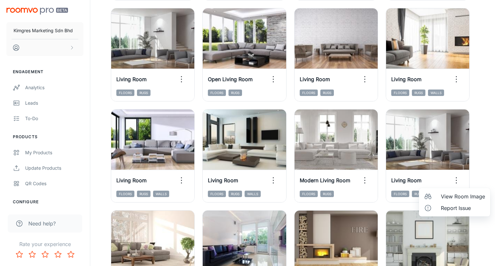
click at [458, 198] on span "View Room Image" at bounding box center [462, 197] width 44 height 8
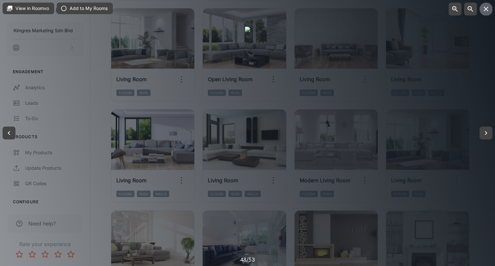
click at [487, 9] on icon "button" at bounding box center [486, 9] width 8 height 8
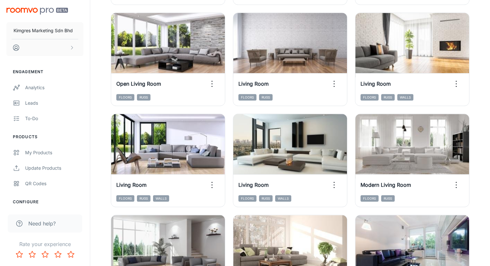
scroll to position [200, 0]
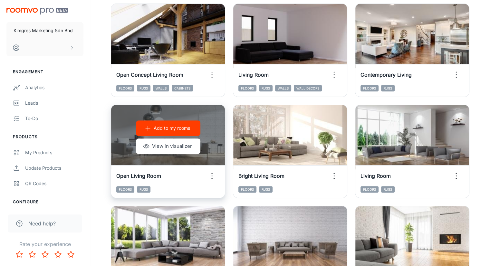
click at [190, 125] on p "Add to my rooms" at bounding box center [172, 128] width 36 height 7
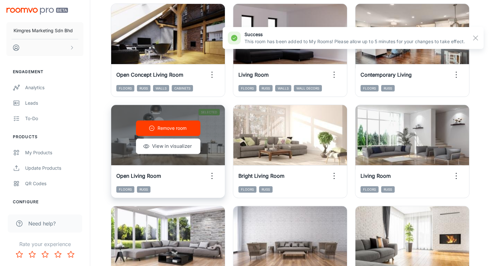
click at [217, 171] on icon "button" at bounding box center [212, 176] width 10 height 10
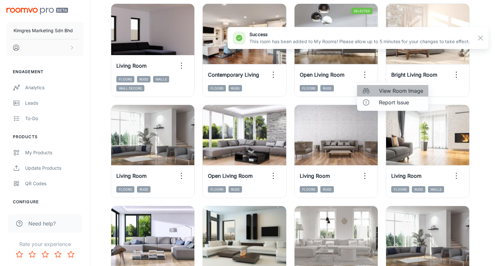
click at [392, 92] on span "View Room Image" at bounding box center [401, 91] width 44 height 8
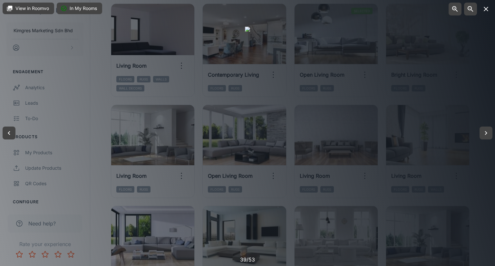
click at [481, 12] on button "button" at bounding box center [485, 9] width 13 height 13
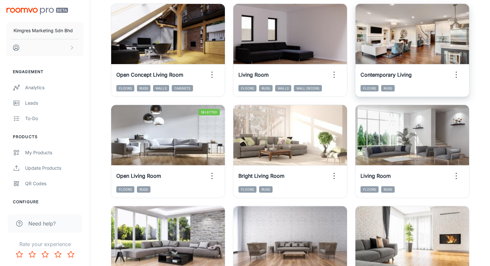
scroll to position [0, 0]
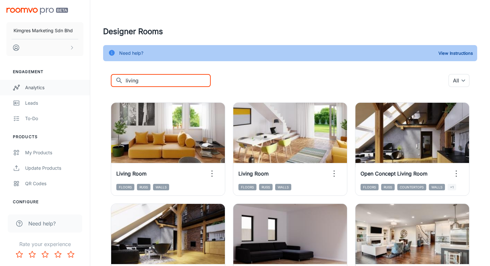
drag, startPoint x: 154, startPoint y: 79, endPoint x: 17, endPoint y: 91, distance: 137.8
type input "k"
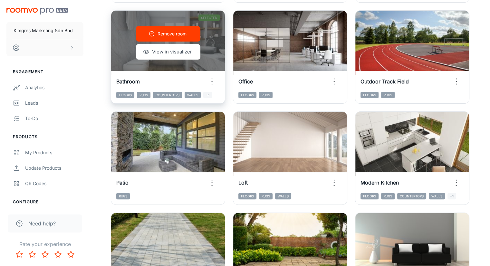
scroll to position [354, 0]
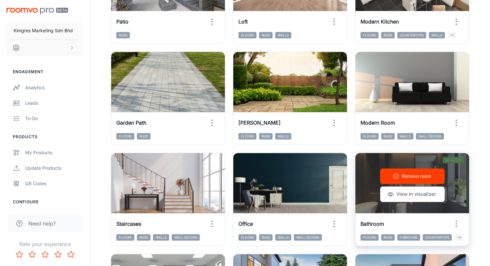
click at [402, 173] on p "Remove room" at bounding box center [416, 176] width 29 height 7
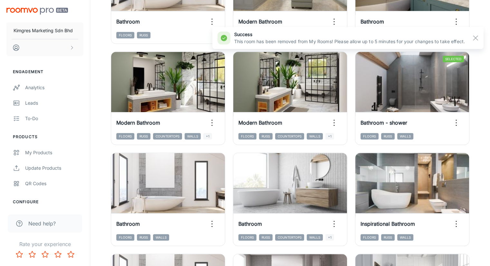
scroll to position [129, 0]
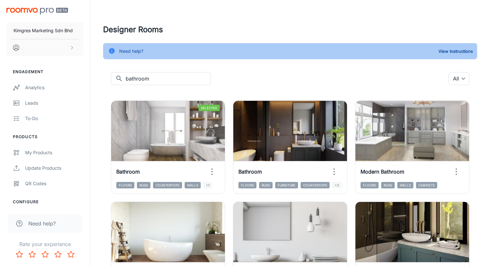
scroll to position [0, 0]
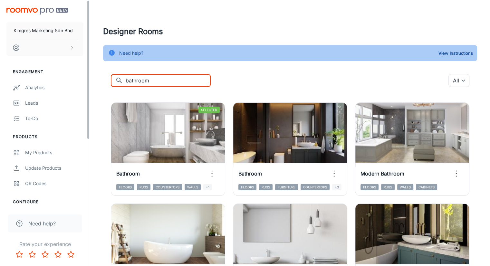
drag, startPoint x: 164, startPoint y: 82, endPoint x: 112, endPoint y: 90, distance: 52.6
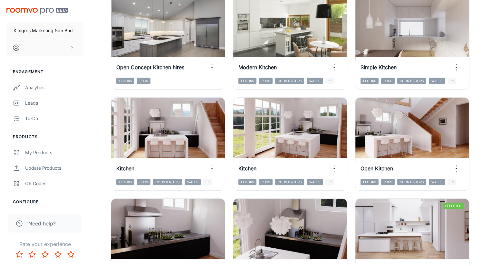
scroll to position [515, 0]
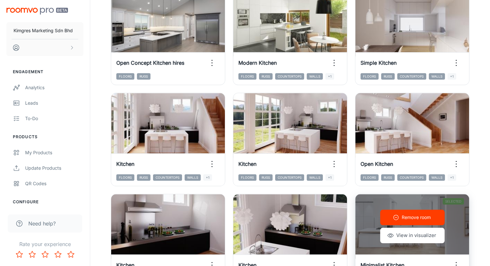
click at [451, 260] on icon "button" at bounding box center [456, 265] width 10 height 10
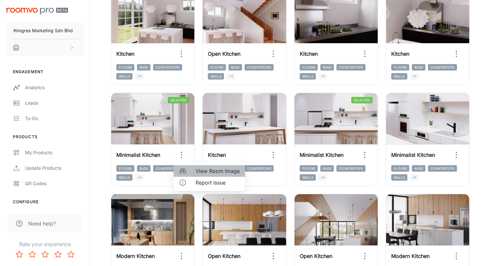
click at [206, 170] on span "View Room Image" at bounding box center [217, 171] width 44 height 8
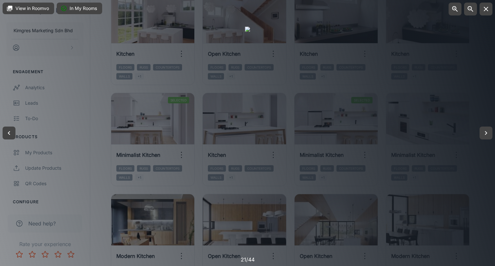
click at [483, 11] on icon "button" at bounding box center [486, 9] width 8 height 8
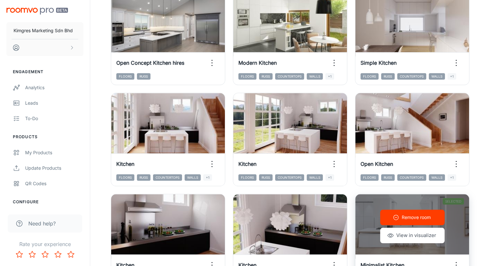
click at [402, 214] on p "Remove room" at bounding box center [416, 217] width 29 height 7
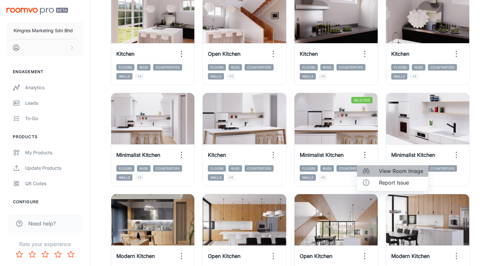
click at [395, 170] on span "View Room Image" at bounding box center [401, 171] width 44 height 8
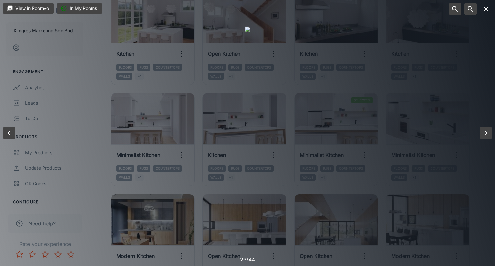
click at [483, 8] on icon "button" at bounding box center [486, 9] width 8 height 8
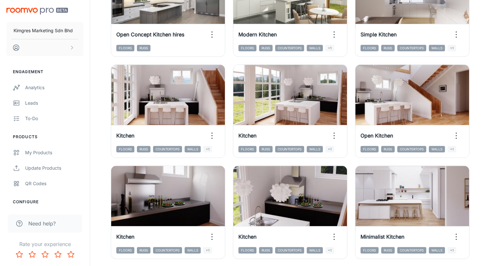
scroll to position [692, 0]
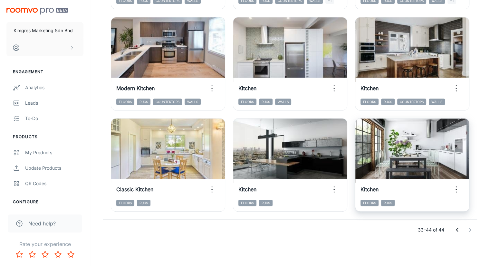
scroll to position [186, 0]
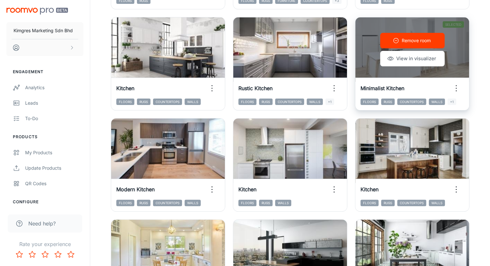
click at [451, 83] on icon "button" at bounding box center [456, 88] width 10 height 10
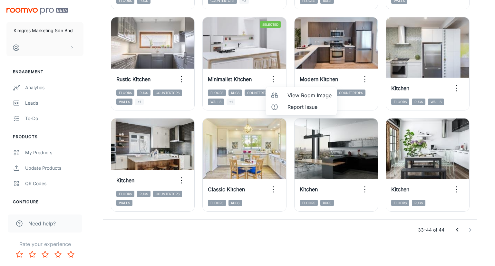
click at [274, 83] on div at bounding box center [247, 133] width 495 height 266
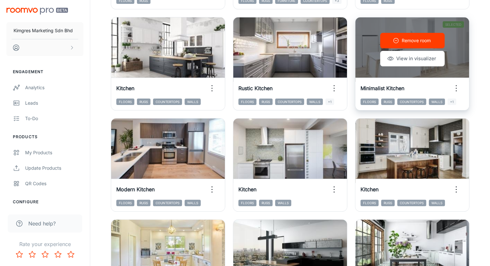
click at [380, 46] on button "Remove room" at bounding box center [412, 40] width 64 height 15
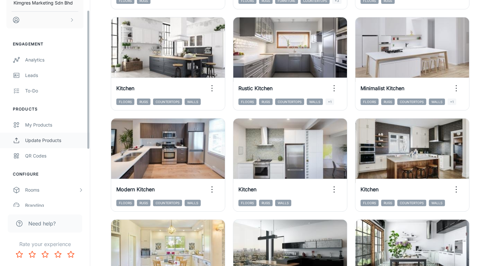
scroll to position [0, 0]
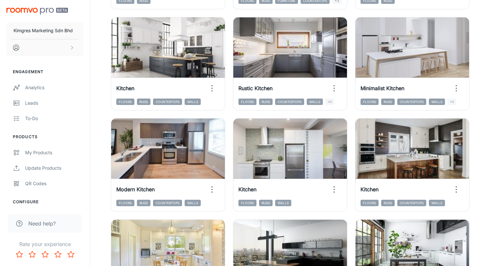
click at [213, 243] on div "Designer Rooms Need help? View Instructions ​ kitchen ​ All ​ Add to my rooms V…" at bounding box center [290, 90] width 400 height 553
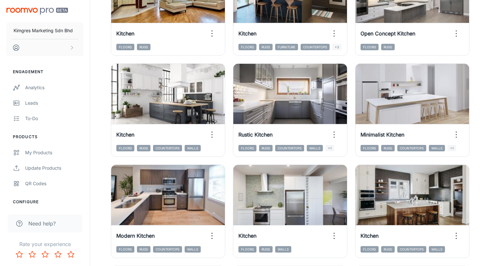
scroll to position [186, 0]
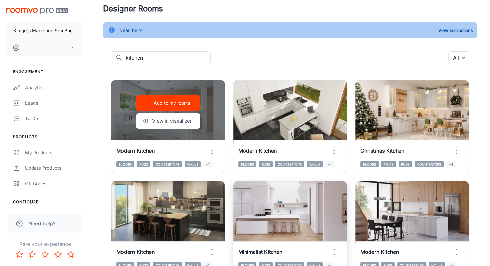
scroll to position [0, 0]
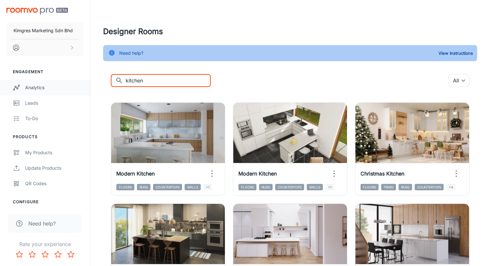
drag, startPoint x: 167, startPoint y: 85, endPoint x: 88, endPoint y: 85, distance: 78.9
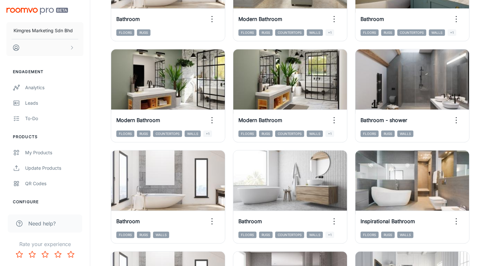
scroll to position [389, 0]
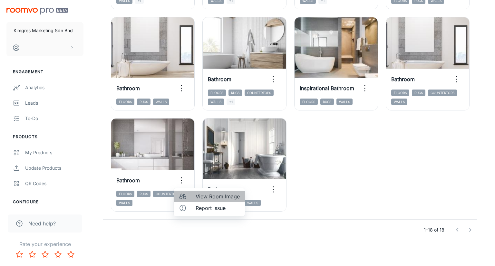
click at [201, 196] on span "View Room Image" at bounding box center [217, 197] width 44 height 8
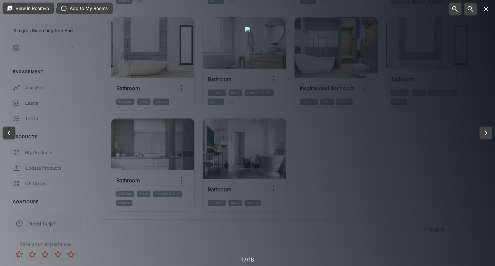
click at [487, 8] on icon "button" at bounding box center [486, 9] width 8 height 8
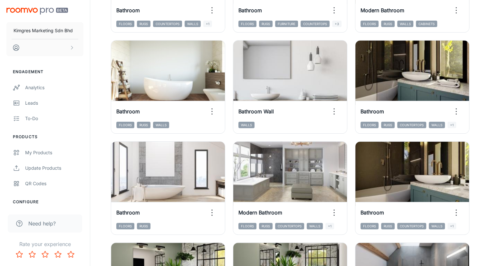
scroll to position [0, 0]
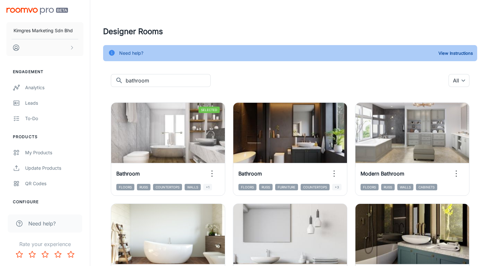
drag, startPoint x: 169, startPoint y: 81, endPoint x: 60, endPoint y: 75, distance: 109.6
type input "living"
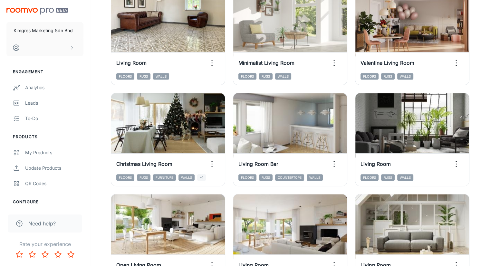
scroll to position [692, 0]
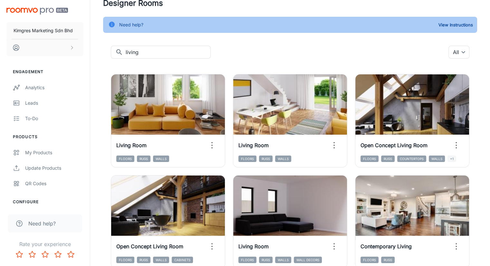
scroll to position [0, 0]
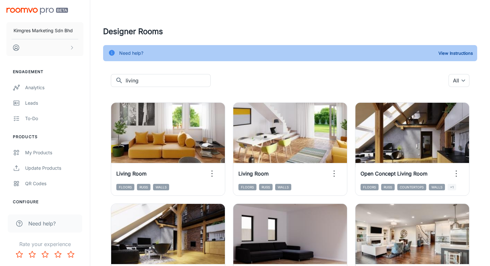
click at [449, 26] on h4 "Designer Rooms" at bounding box center [290, 32] width 374 height 12
